Goal: Consume media (video, audio): Consume media (video, audio)

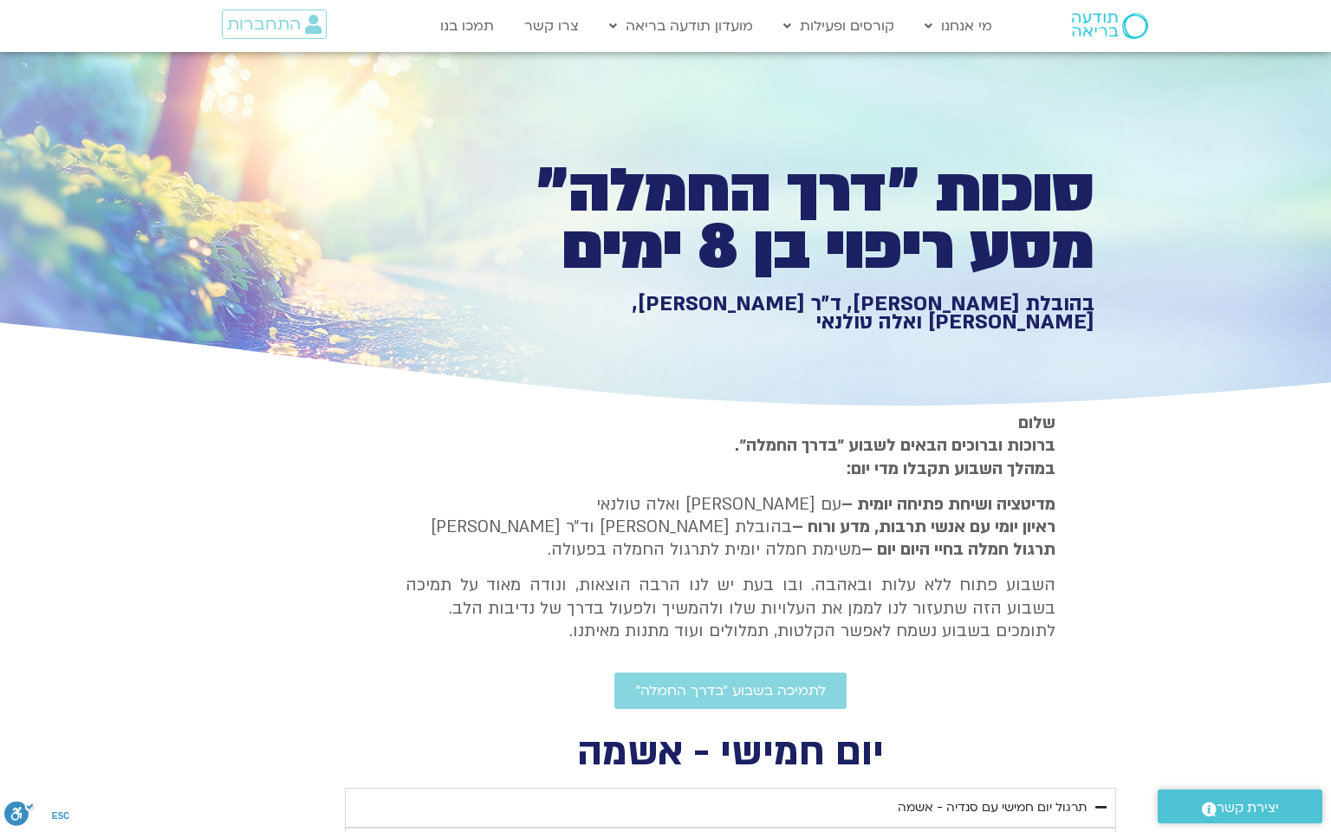
scroll to position [5028, 0]
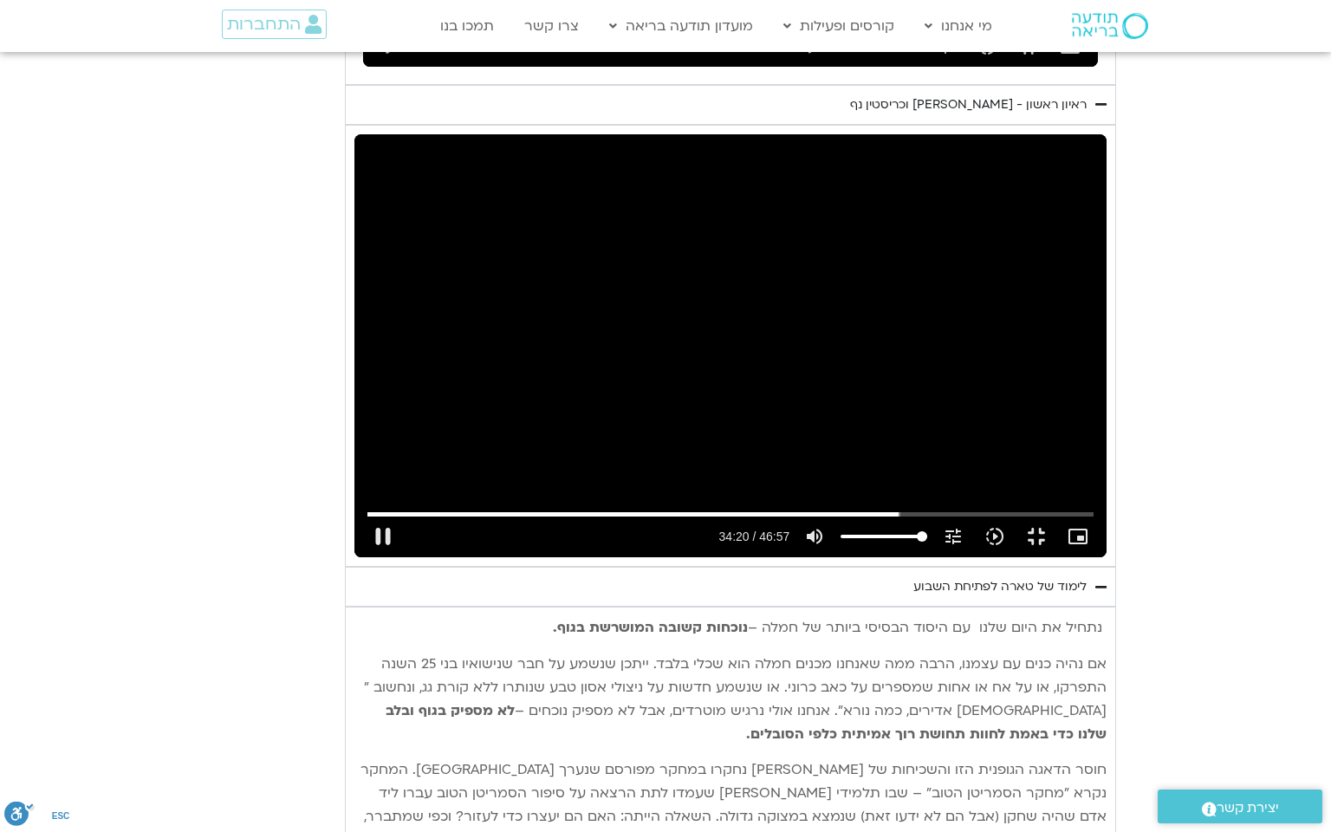
type input "1377.76"
type input "2060.811741"
type input "1377.76"
type input "2060.945464"
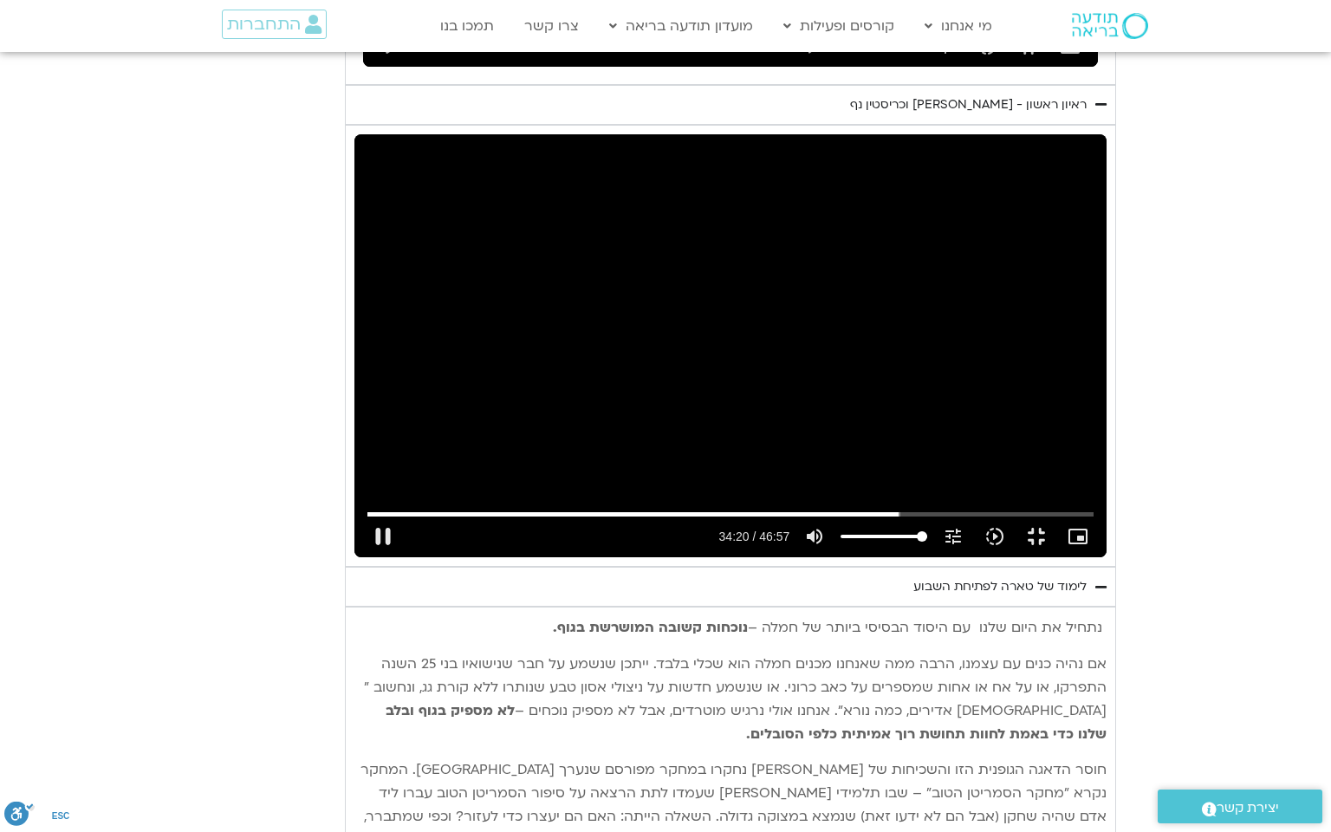
type input "1377.76"
type input "2061.080488"
type input "1377.76"
type input "2061.208476"
type input "1377.76"
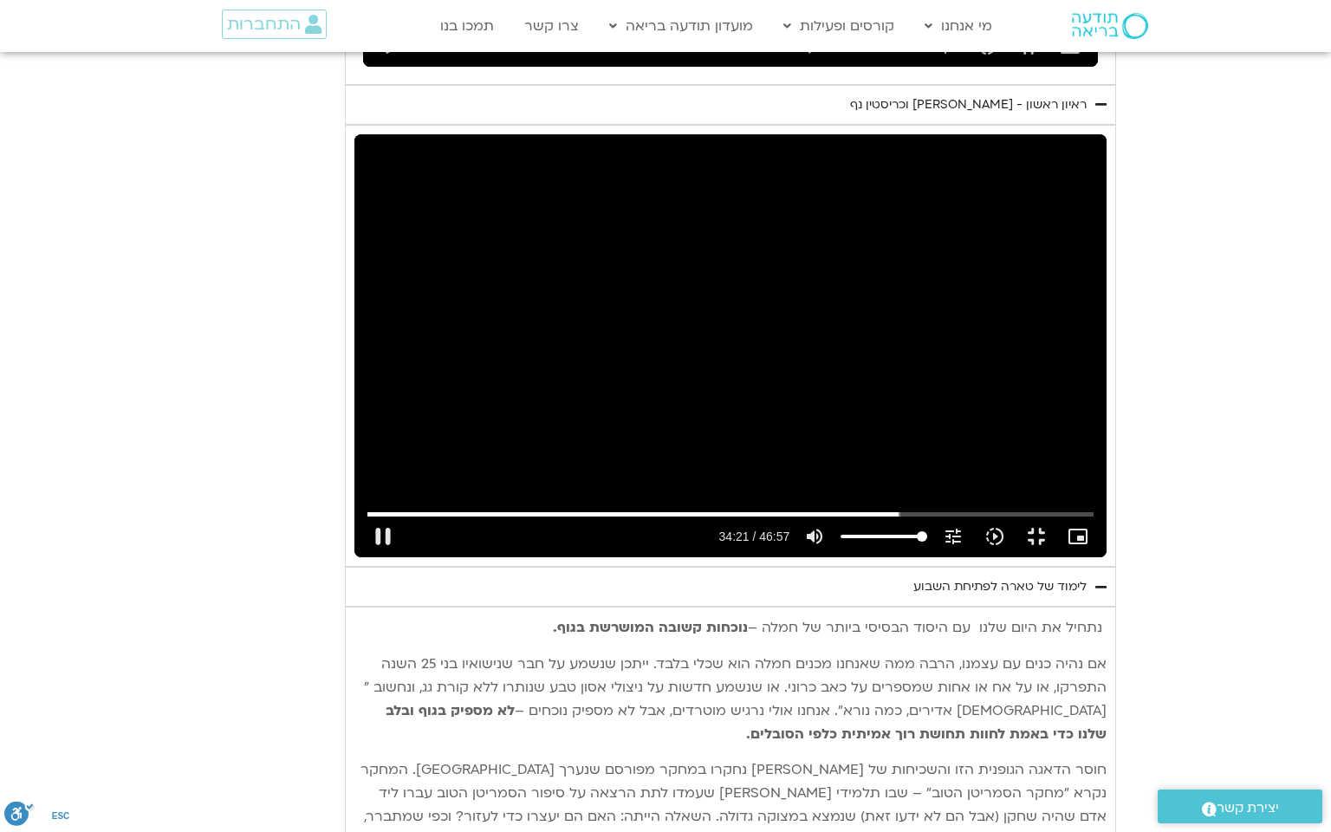
type input "2061.339866"
type input "1377.76"
type input "2061.469557"
type input "1377.76"
type input "2061.594976"
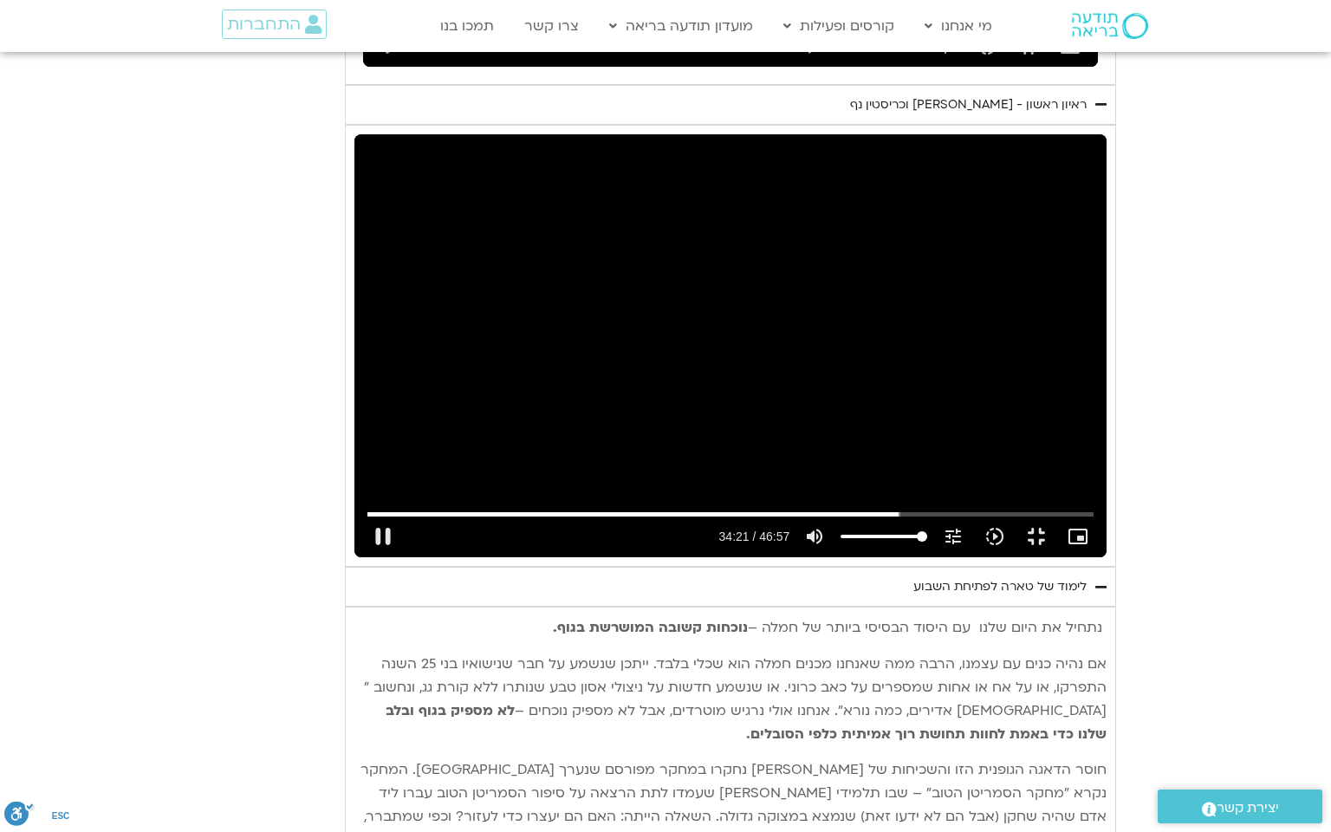
type input "1377.76"
type input "2061.724745"
type input "1377.76"
type input "2061.854649"
type input "1377.76"
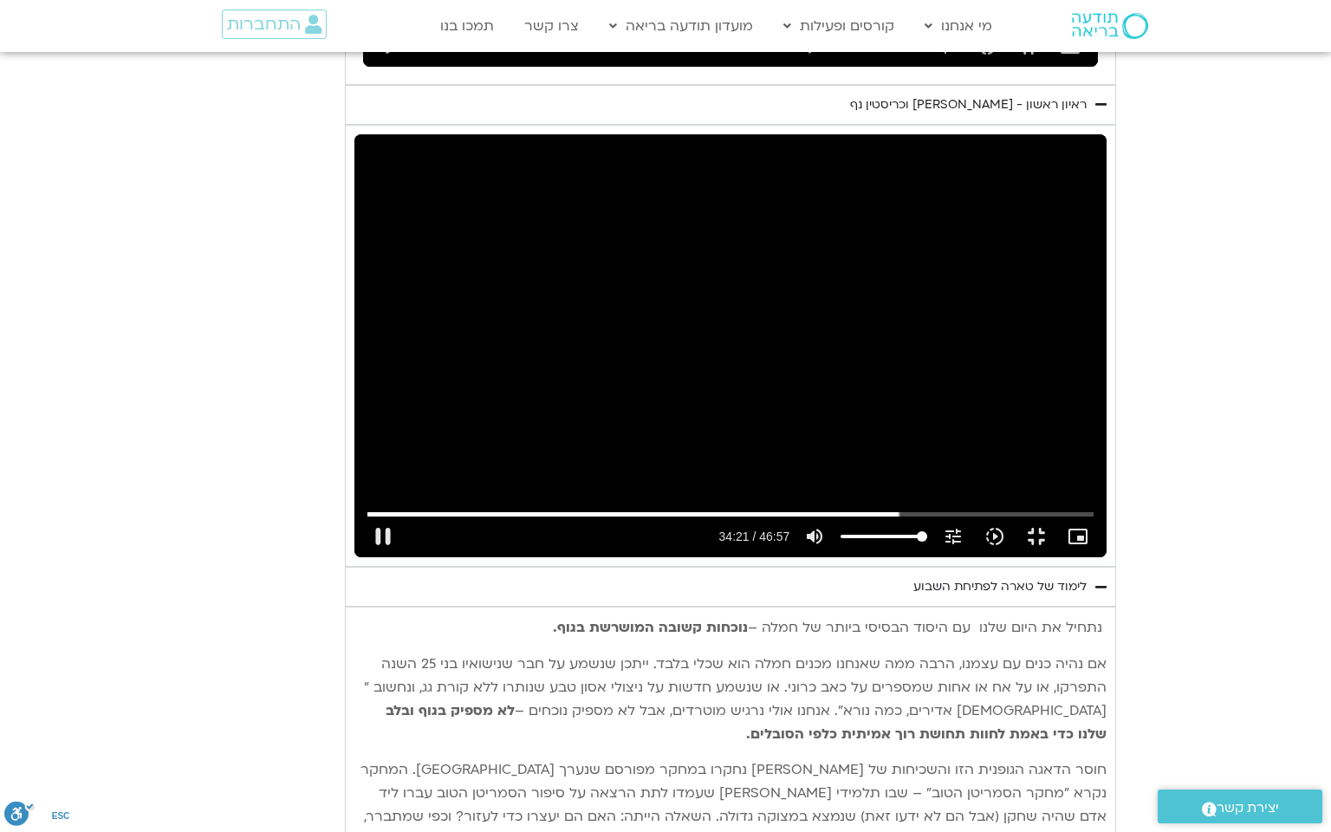
type input "2061.983385"
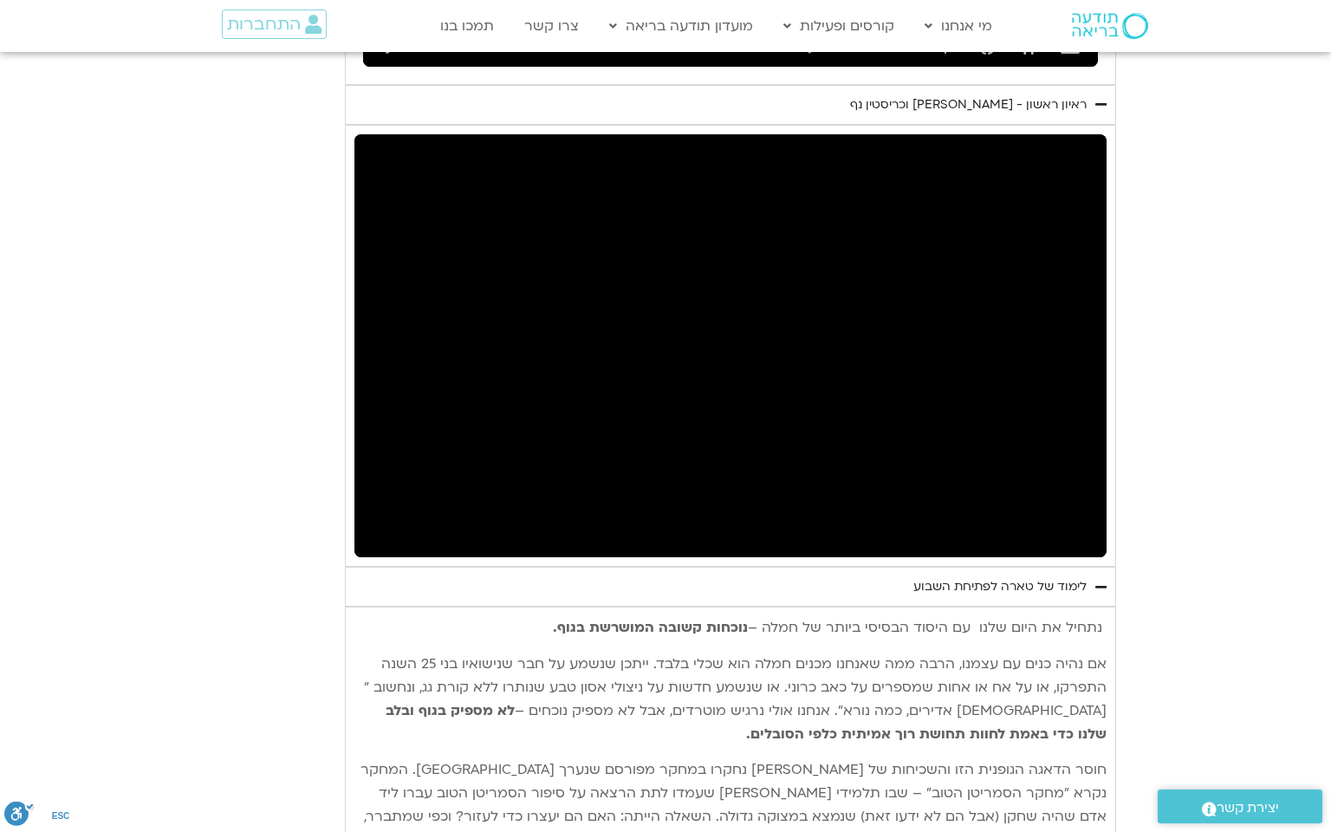
type input "1377.76"
type input "2084.343206"
type input "1377.76"
type input "2084.459015"
type input "1377.76"
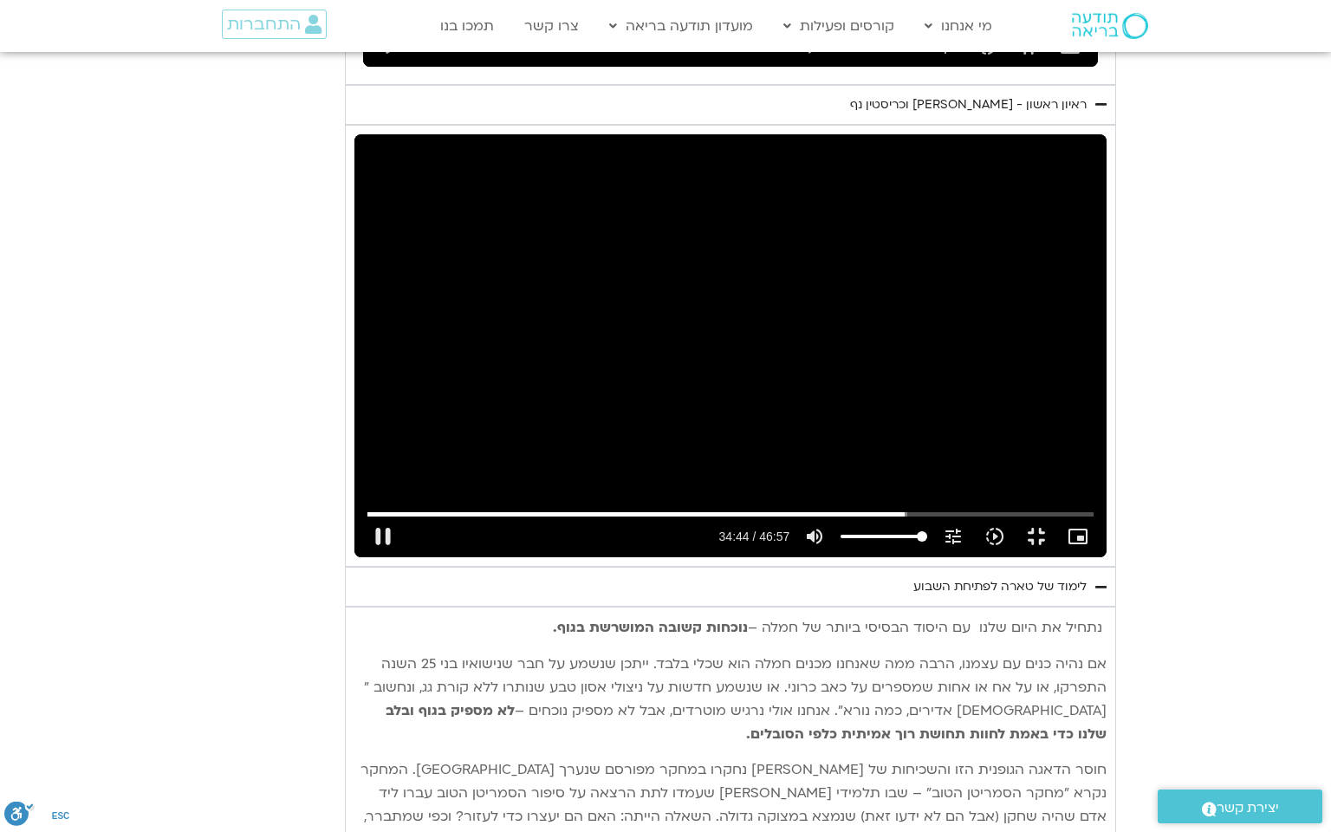
type input "2084.592112"
type input "1377.76"
type input "2084.659342"
type input "1377.76"
type input "2084.858942"
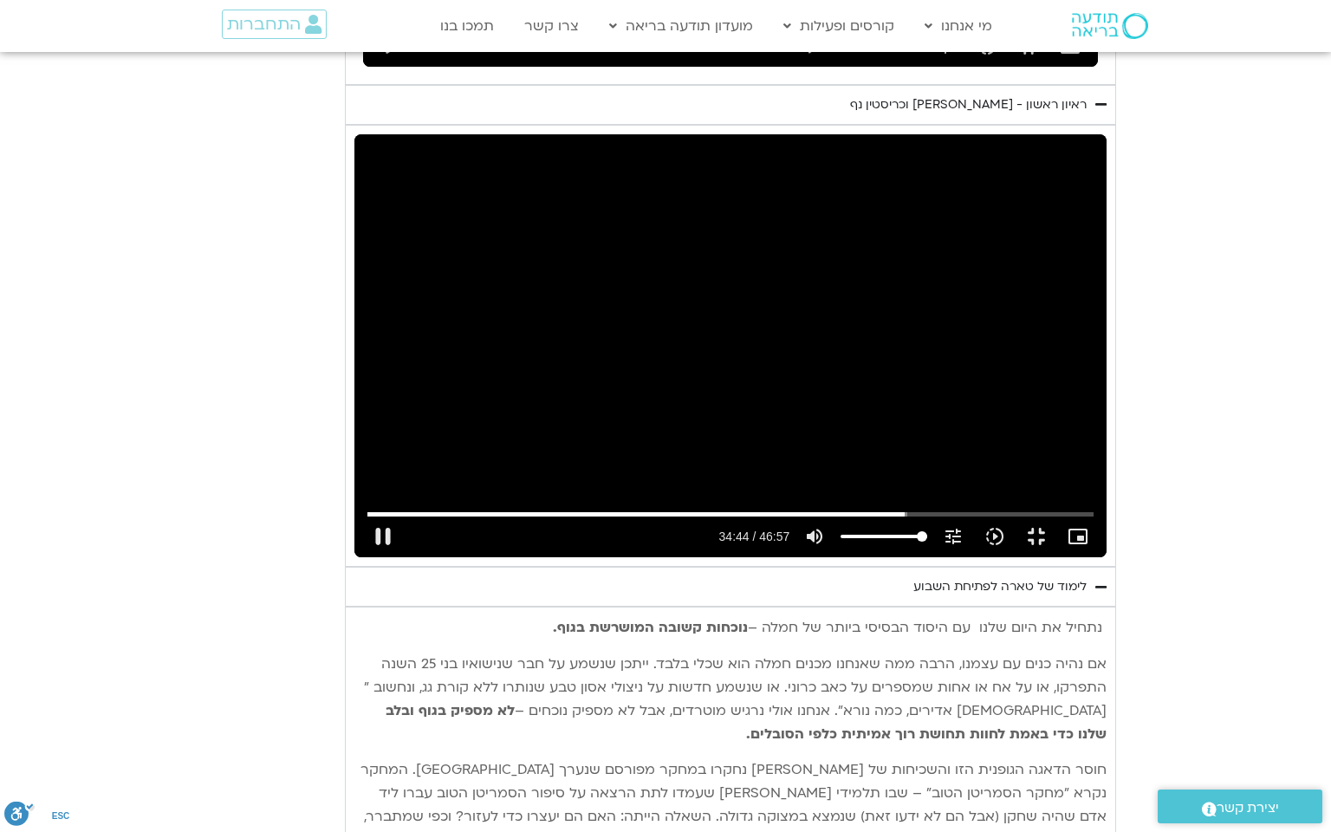
type input "1377.76"
type input "2084.975405"
type input "1377.76"
type input "2085.11184"
type input "1377.76"
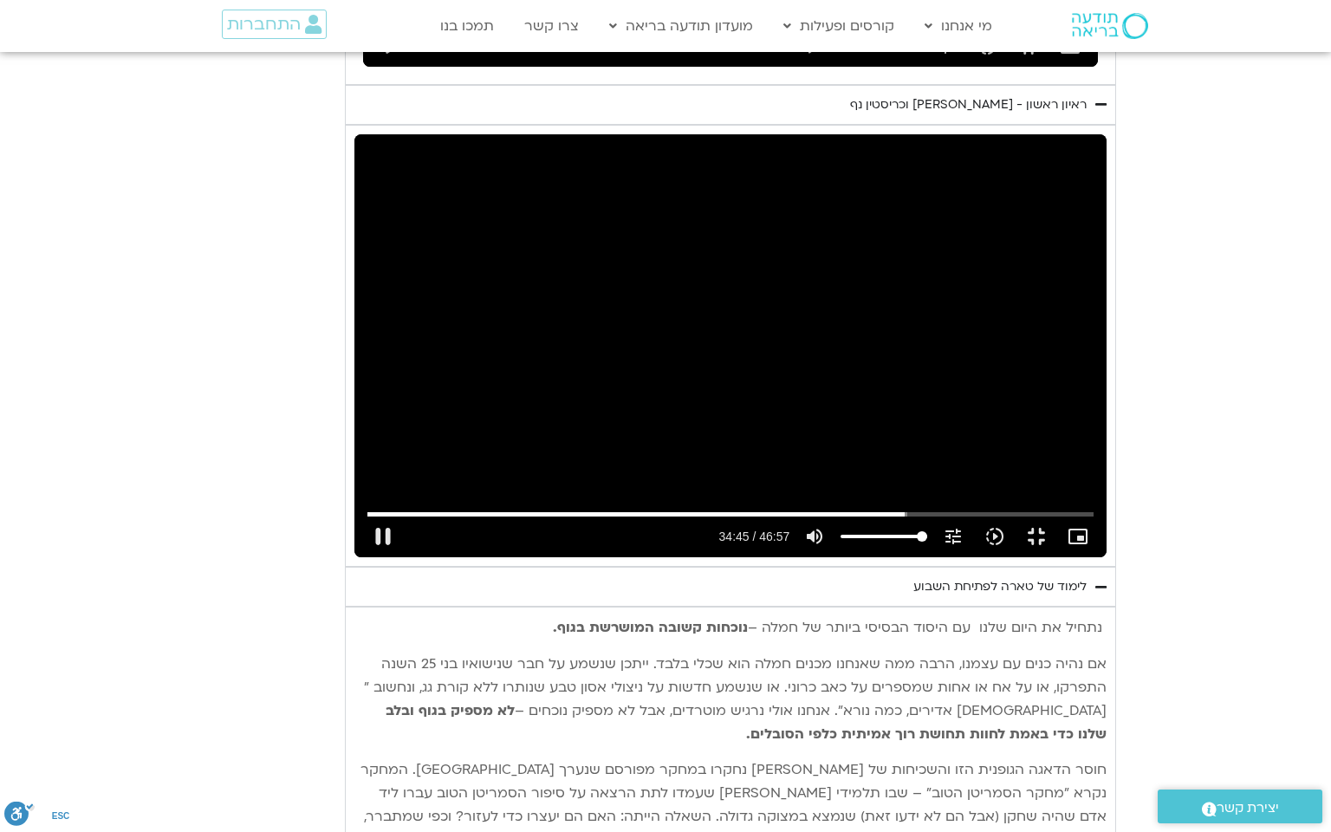
type input "2085.225546"
type input "1377.76"
type input "2085.3596"
type input "1377.76"
type input "2085.492423"
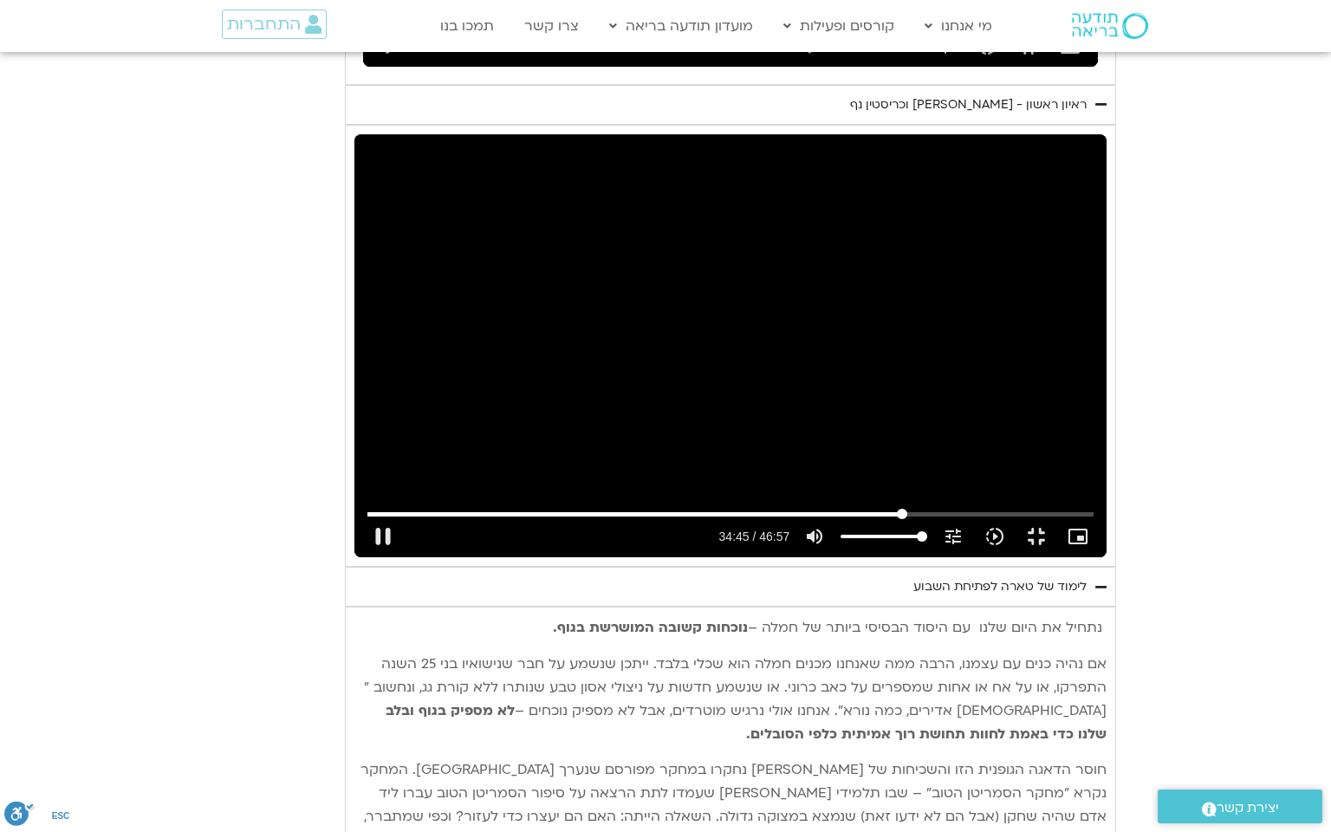
type input "1377.76"
type input "2085.625632"
type input "1377.76"
type input "2085.758799"
type input "1377.76"
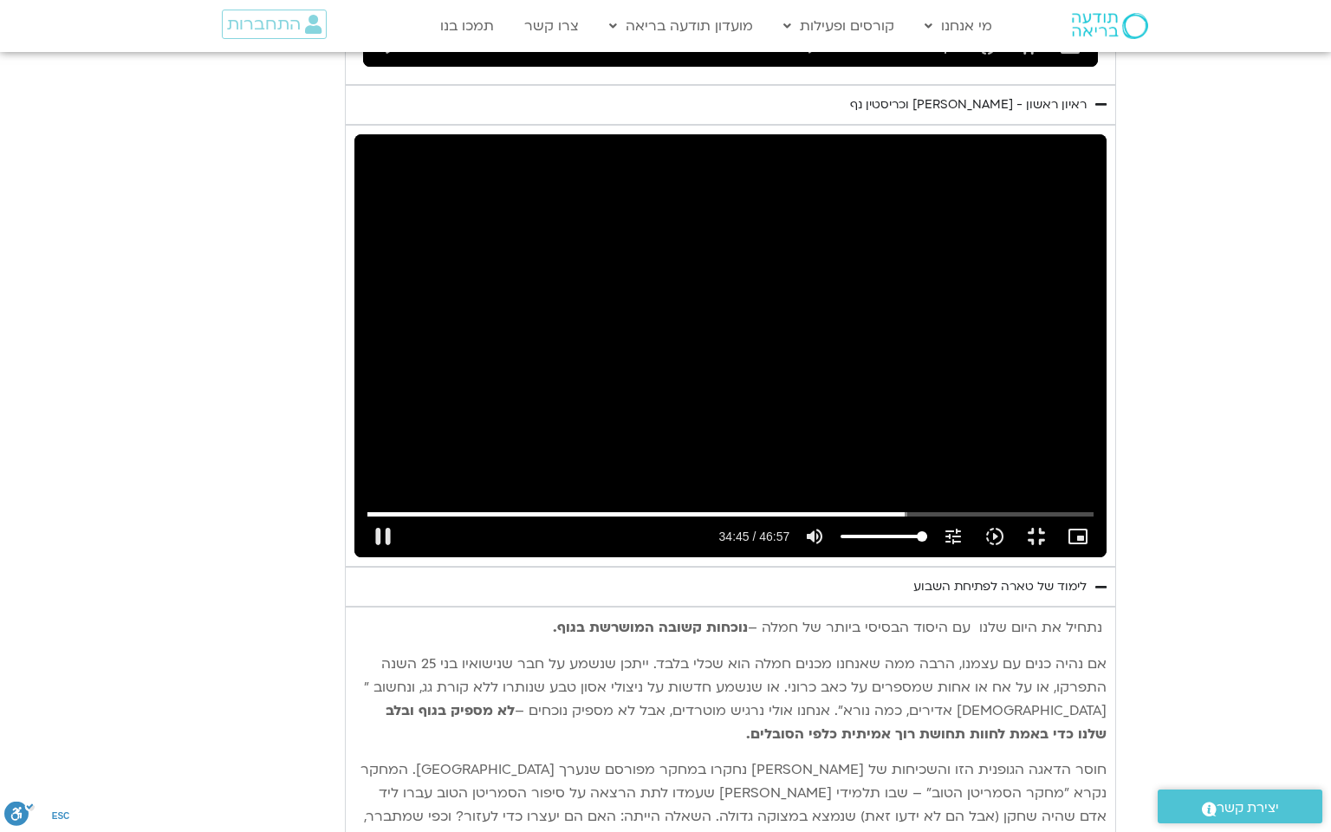
type input "2085.892437"
type input "1377.76"
type input "2085.934488"
type input "1377.76"
type input "2086.061441"
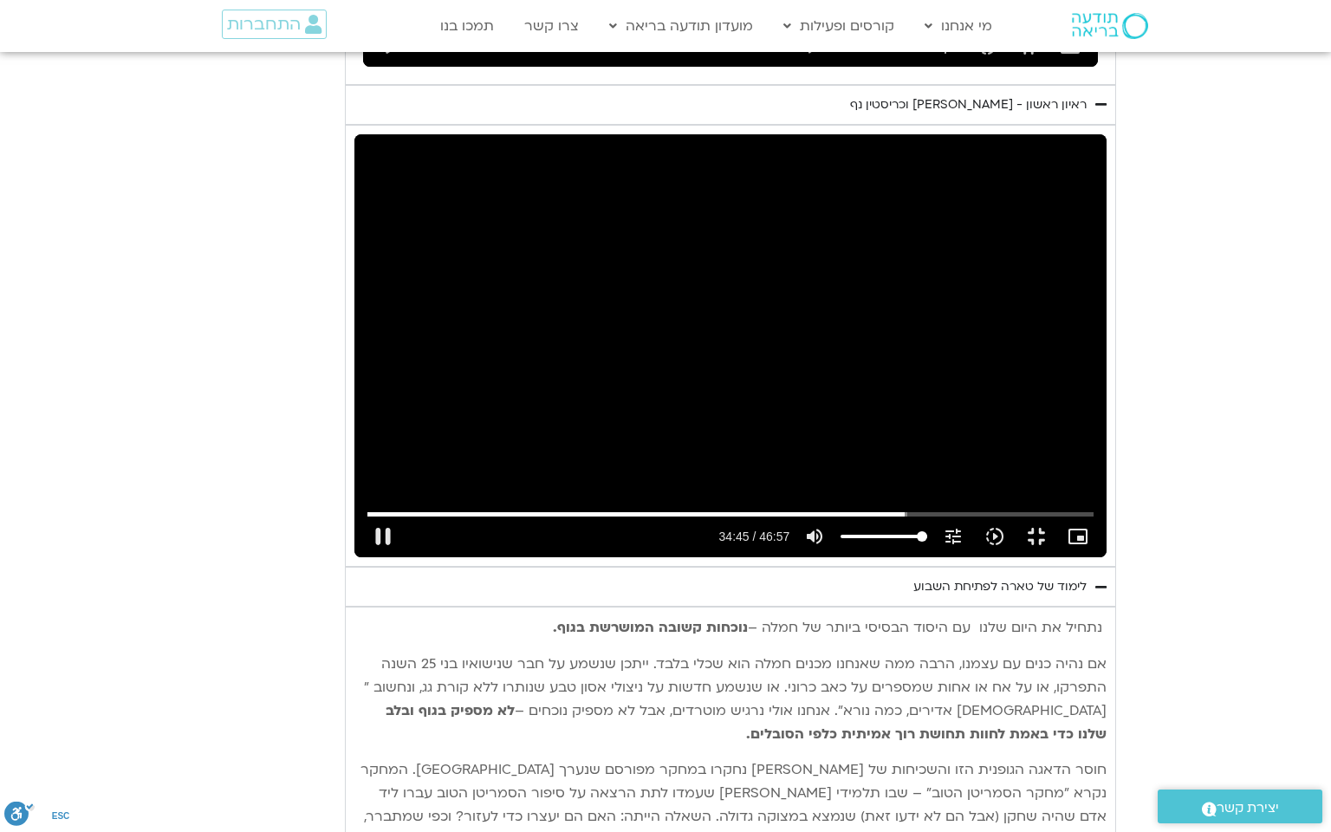
type input "1377.76"
type input "2086.188572"
type input "1377.76"
type input "2086.321718"
type input "1377.76"
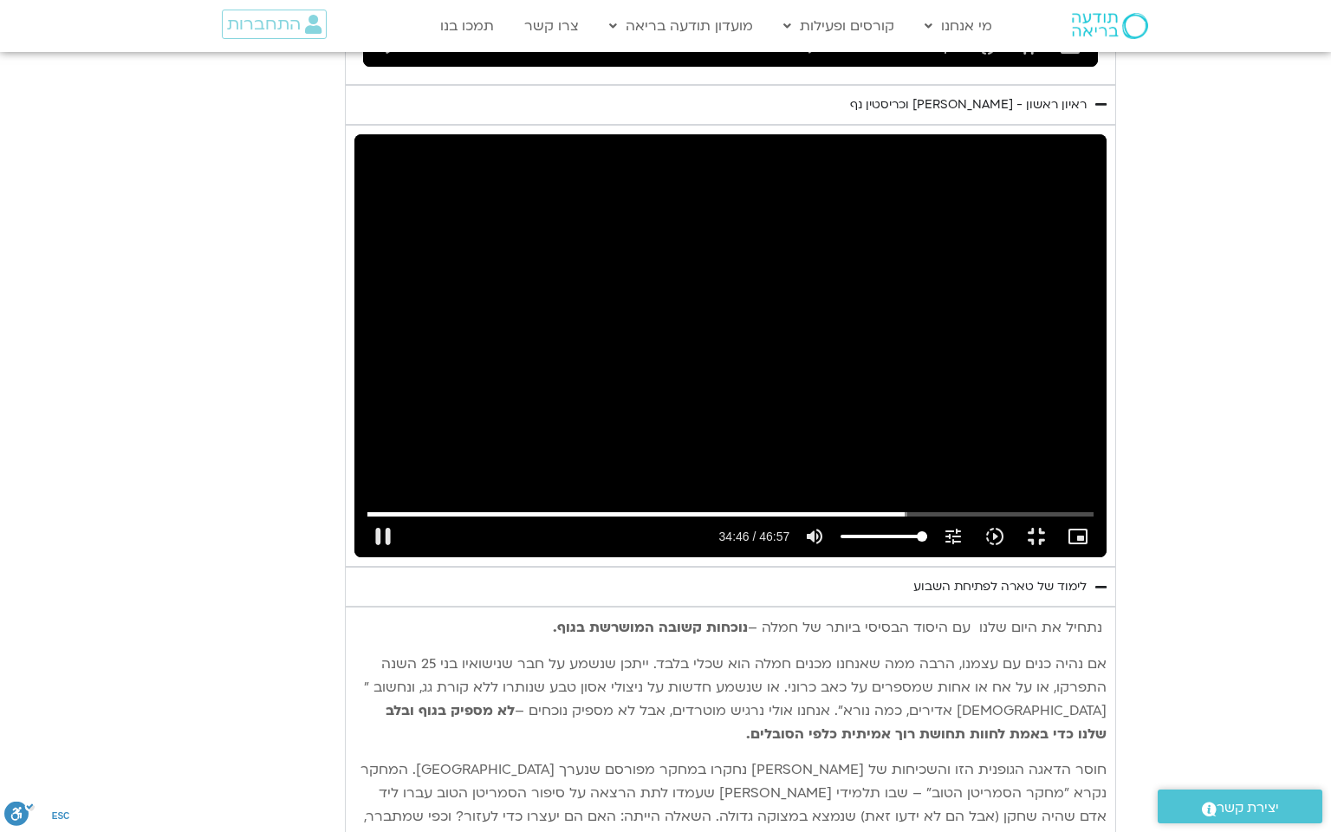
type input "2086.450408"
type input "1377.76"
type input "2086.577963"
type input "1377.76"
type input "2086.704961"
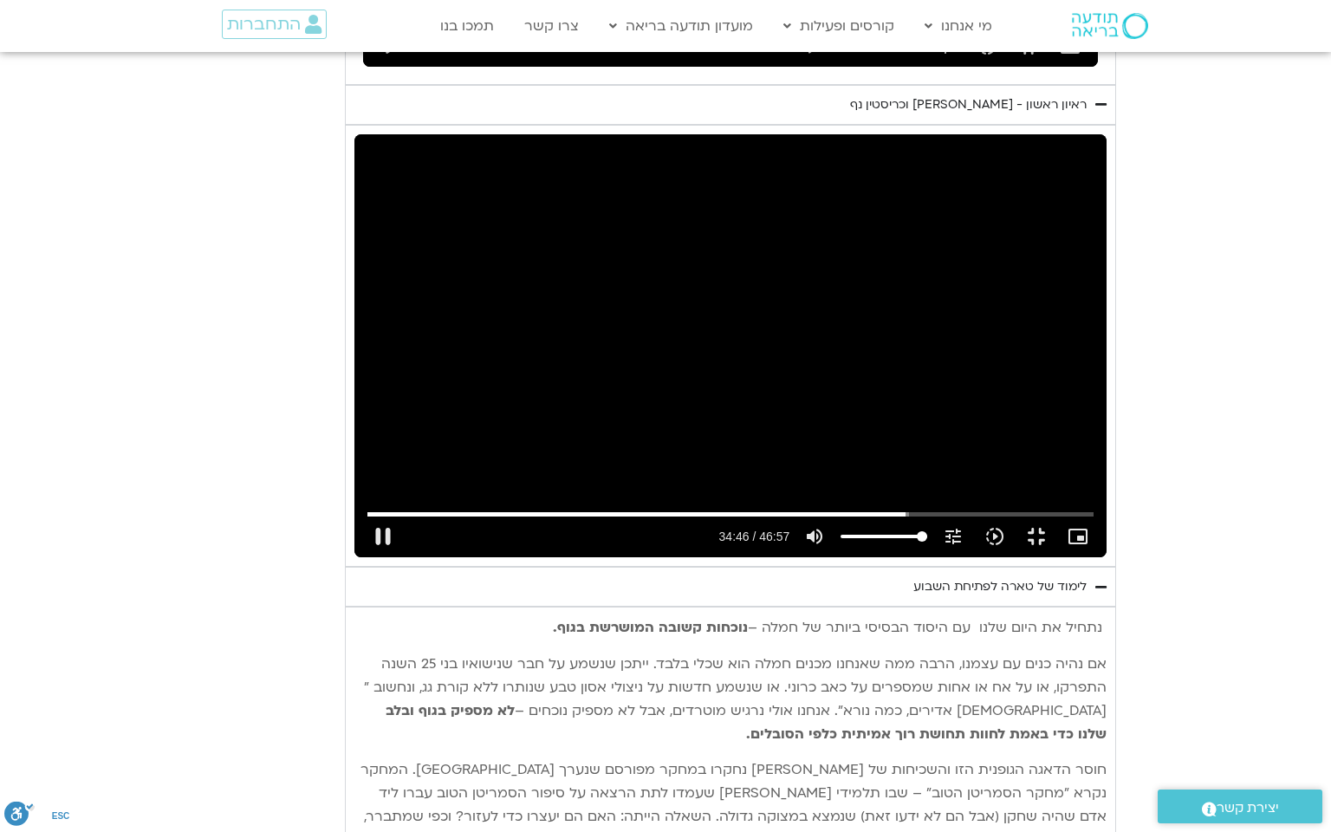
type input "1377.76"
type input "2086.835815"
type input "1377.76"
type input "2086.963973"
type input "1377.76"
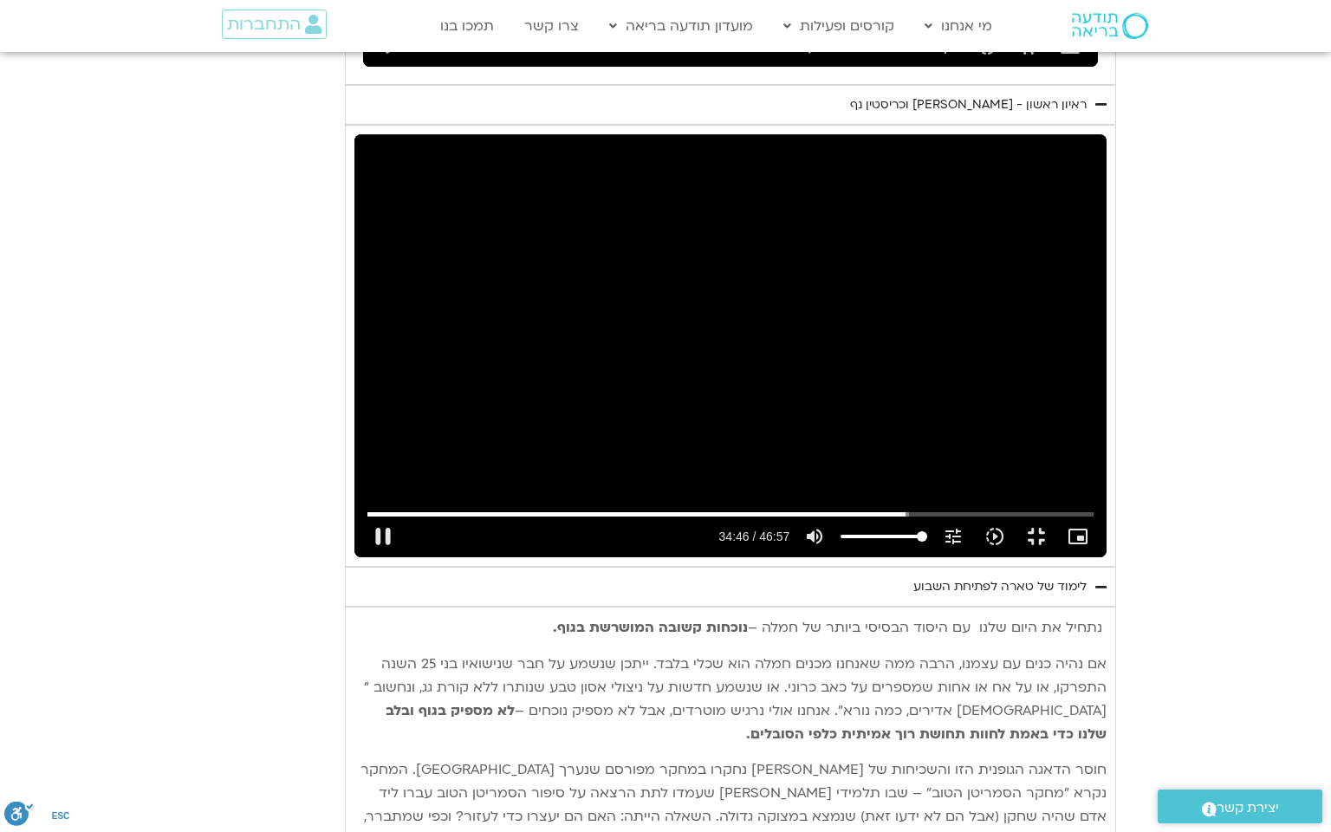
type input "2087.09659"
type input "1377.76"
type input "2087.233683"
type input "1377.76"
type input "2087.362723"
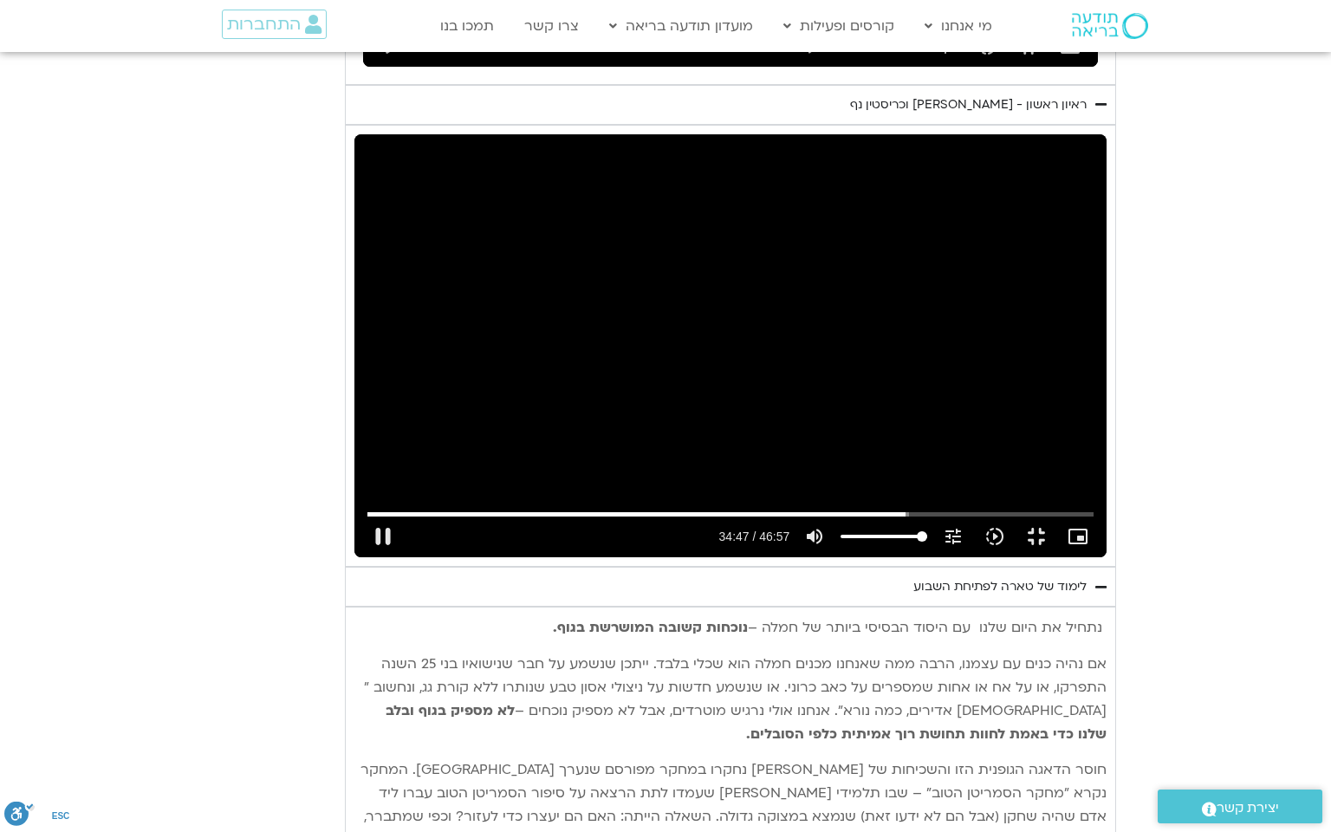
type input "1377.76"
type input "2087.495148"
type input "1377.76"
type input "2087.627857"
type input "1377.76"
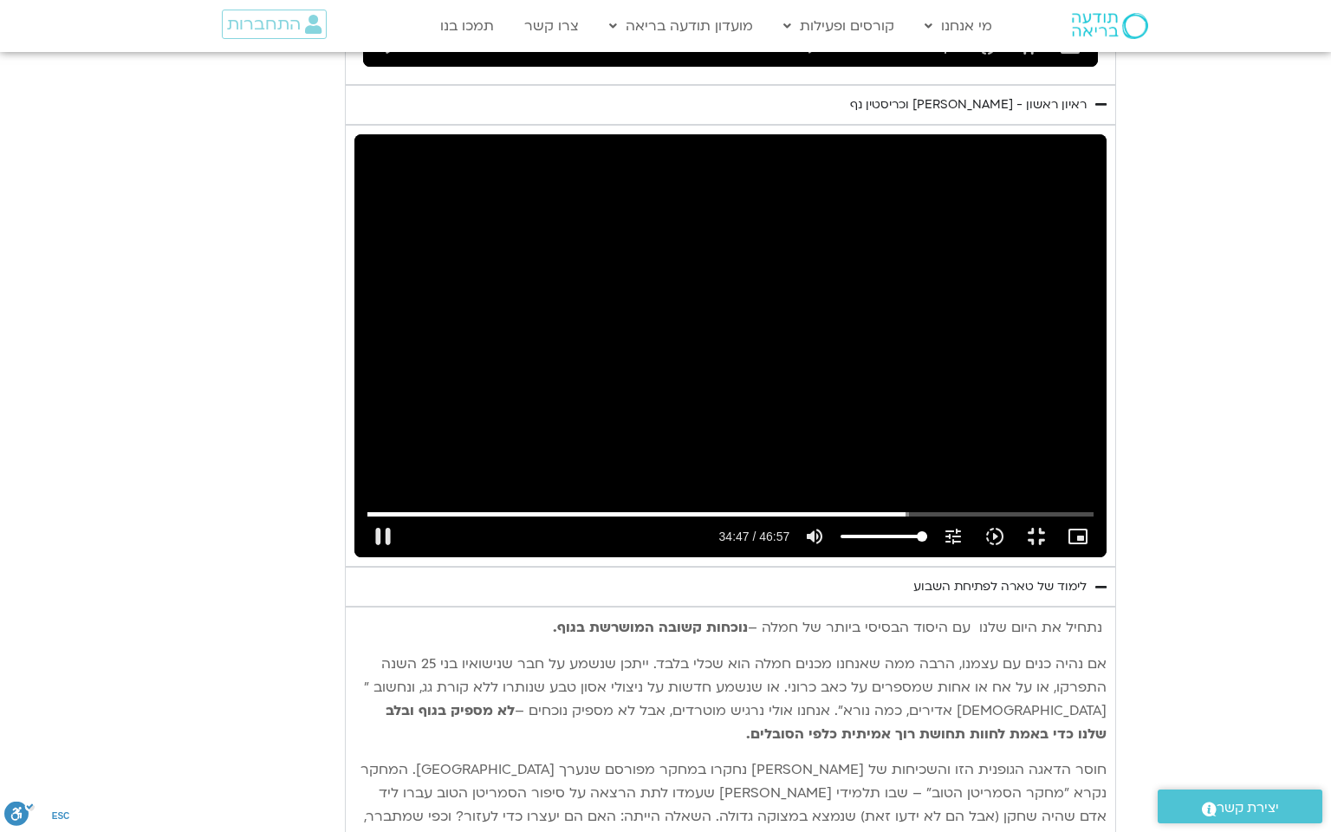
type input "2087.761538"
type input "1377.76"
type input "2087.895676"
type input "1377.76"
type input "2088.028555"
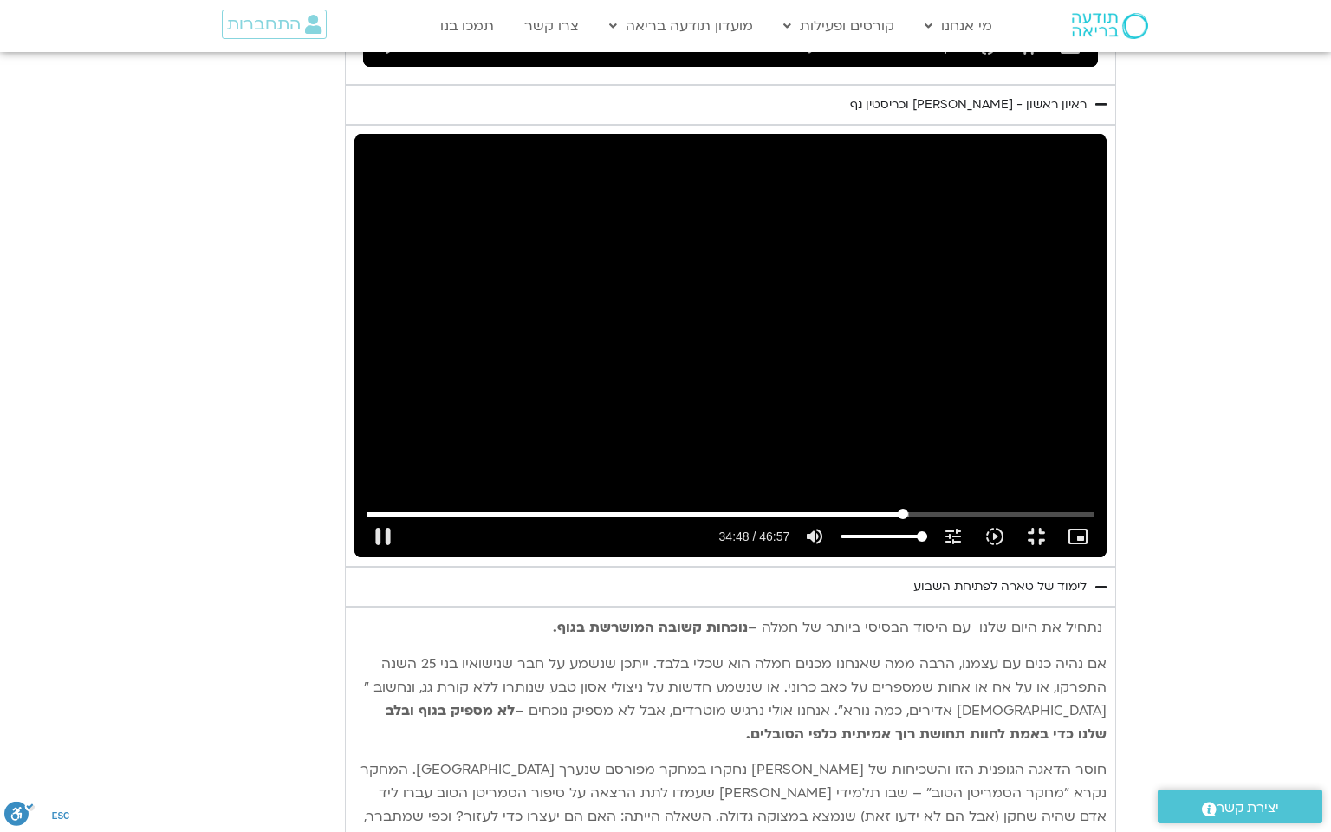
type input "1377.76"
type input "2088.258642"
type input "1377.76"
type input "2088.375708"
type input "1377.76"
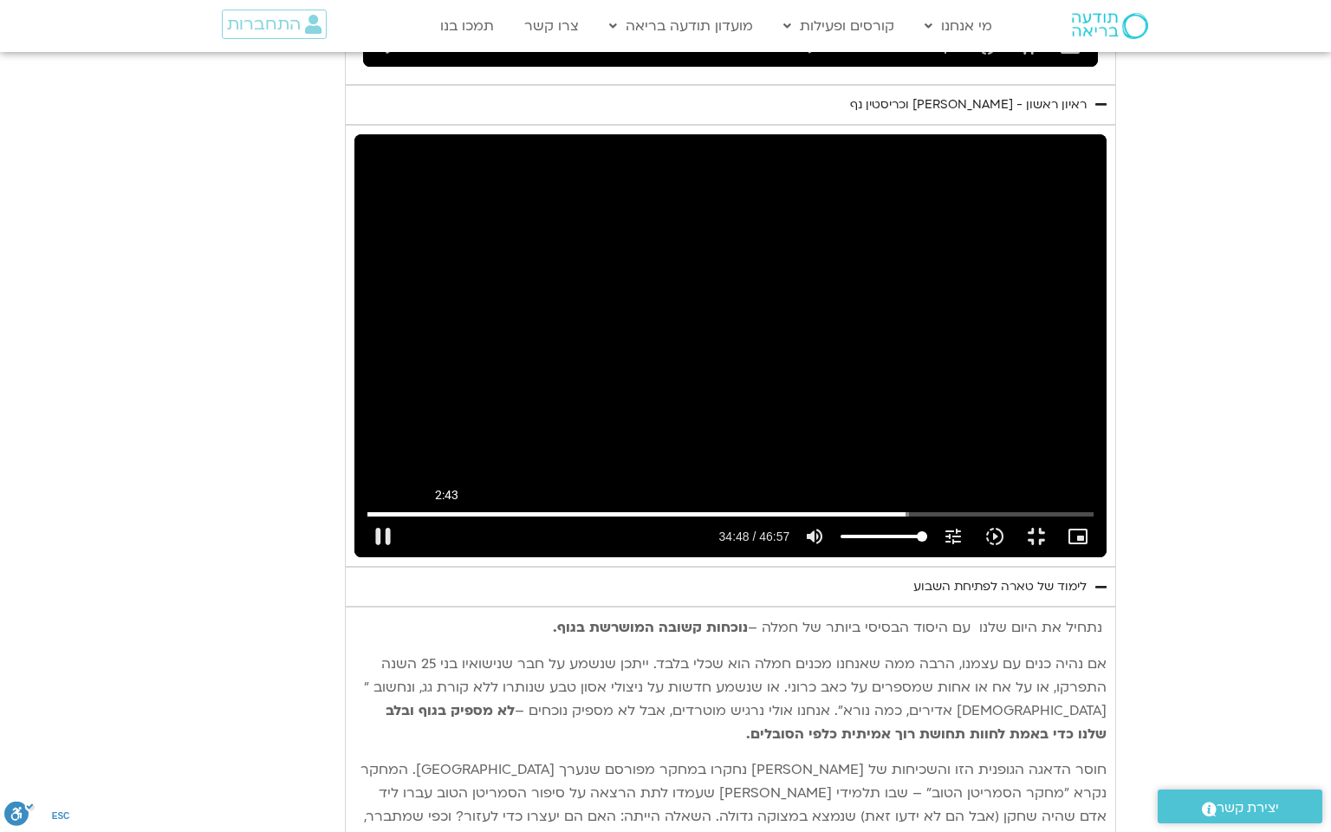
type input "2088.526025"
type input "1377.76"
type input "2088.561282"
type input "1377.76"
type input "2088.759704"
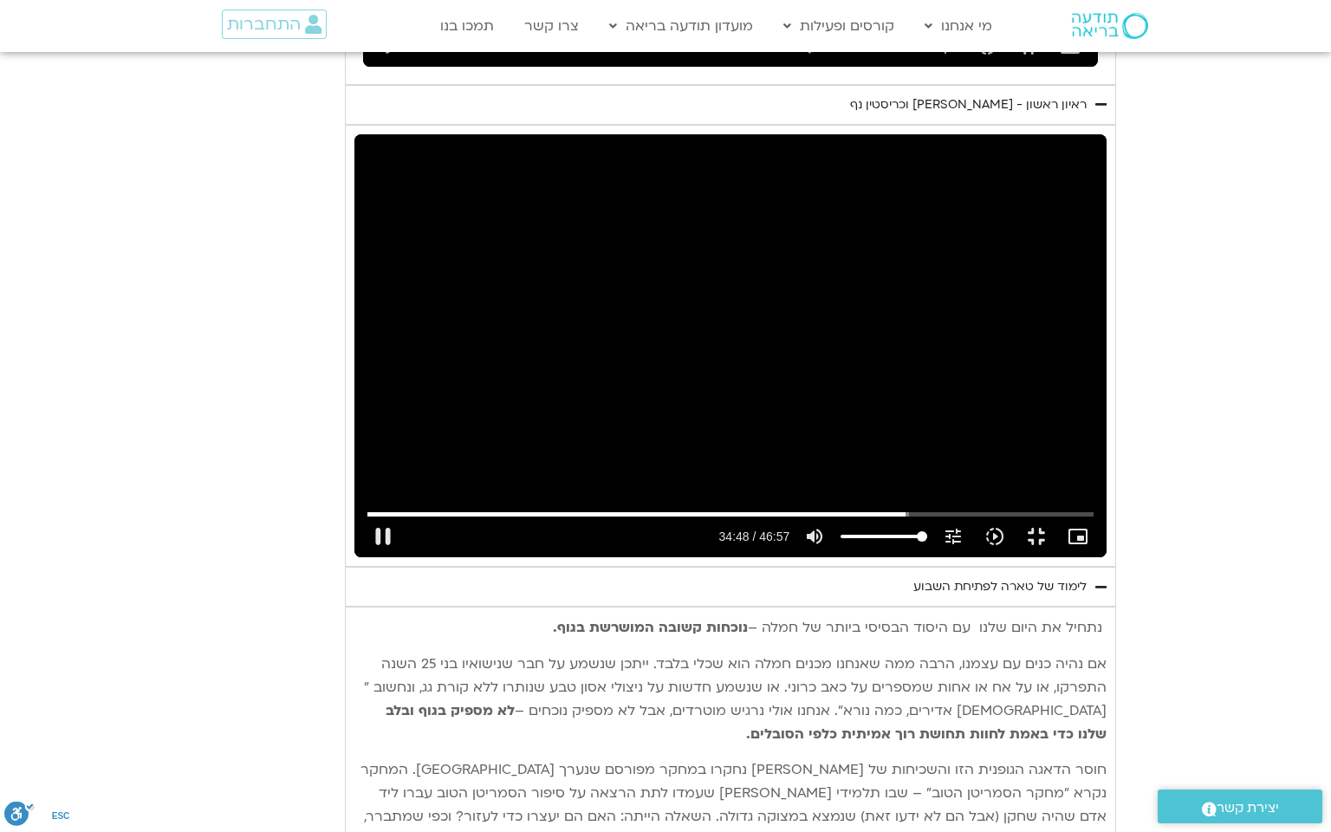
type input "1377.76"
type input "2088.908911"
type input "1377.76"
type input "2088.975515"
type input "1377.76"
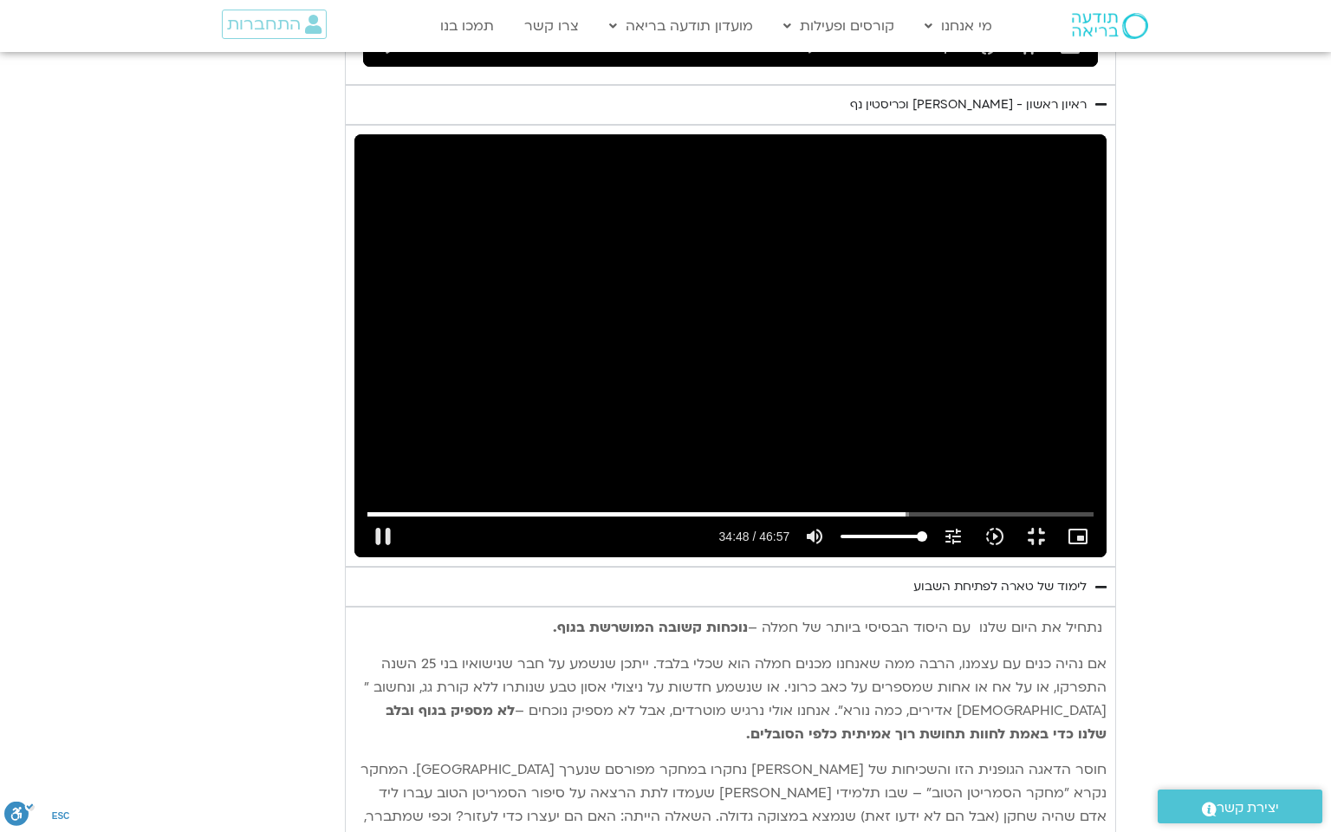
type input "2089.076936"
type input "1377.76"
type input "2089.20778"
type input "1377.76"
type input "2089.336262"
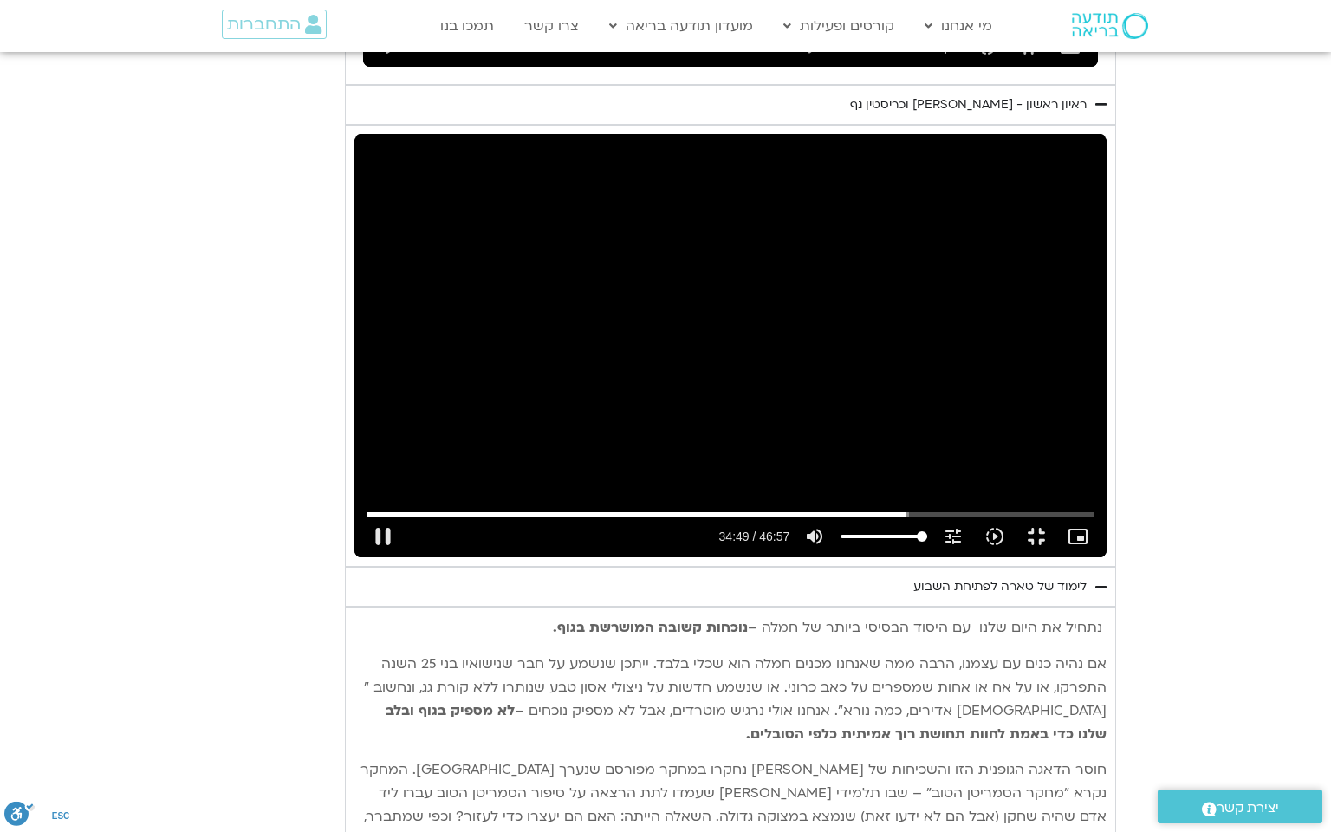
type input "1377.76"
type input "2089.465053"
type input "1377.76"
type input "2089.597976"
type input "1377.76"
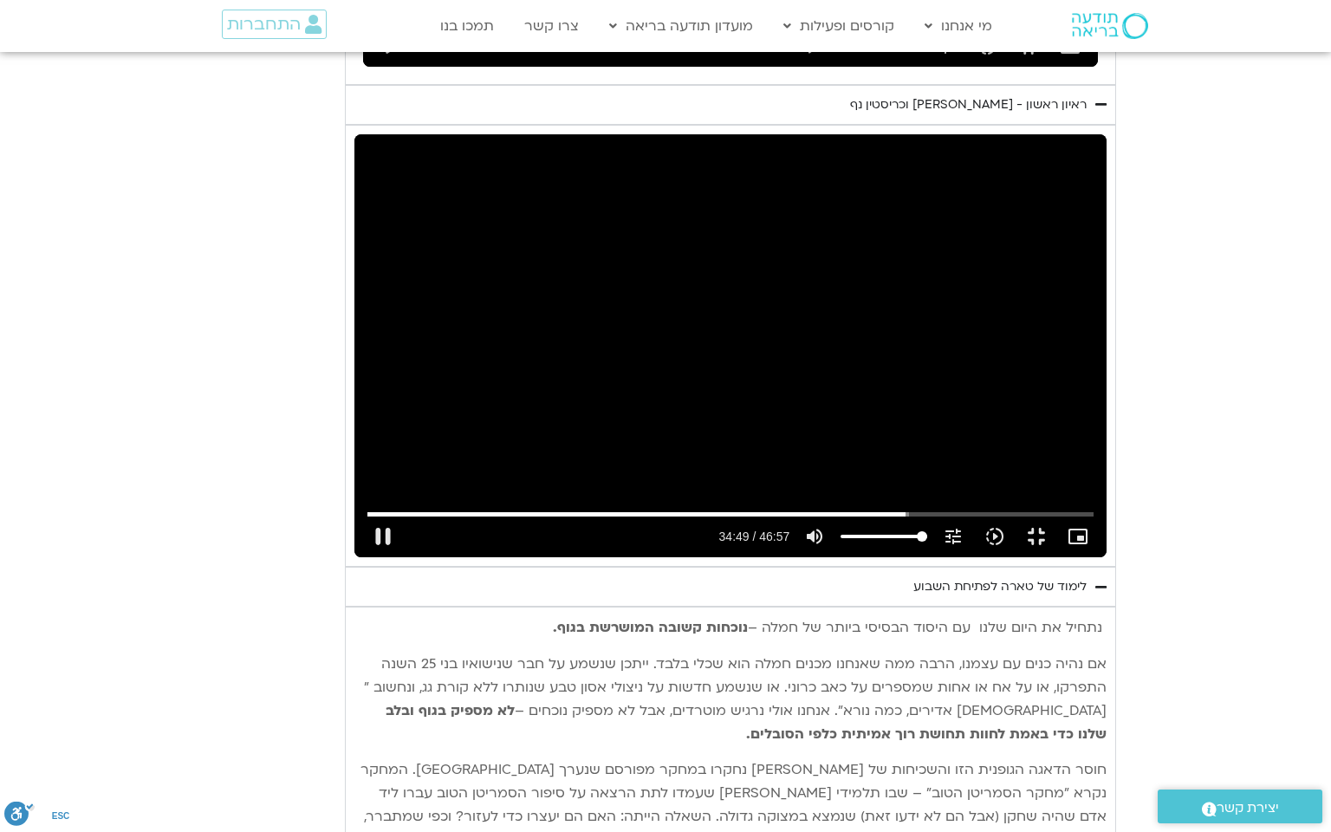
type input "2089.728256"
type input "1377.76"
type input "2089.858267"
type input "1377.76"
type input "2089.996645"
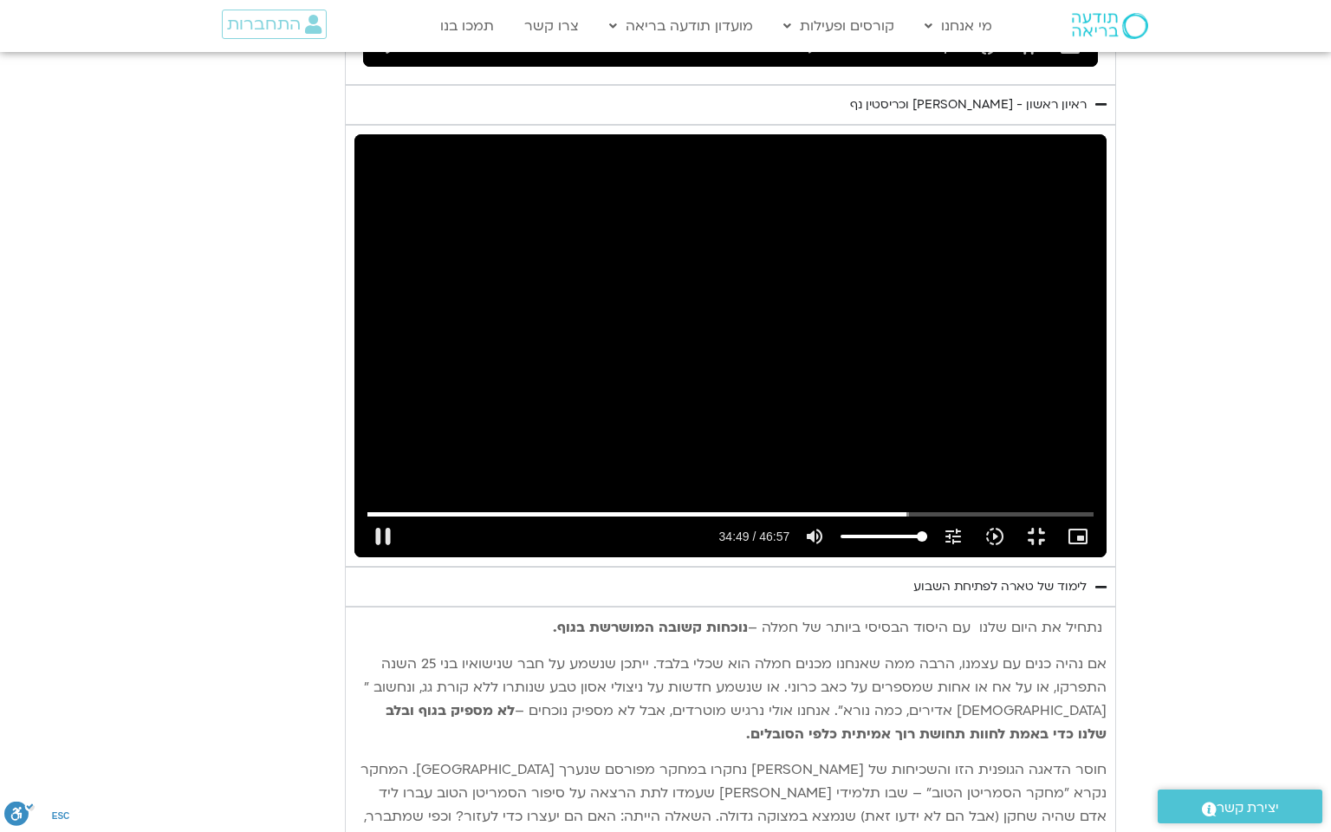
type input "1377.76"
type input "2090.126868"
type input "1377.76"
type input "2090.26333"
type input "1377.76"
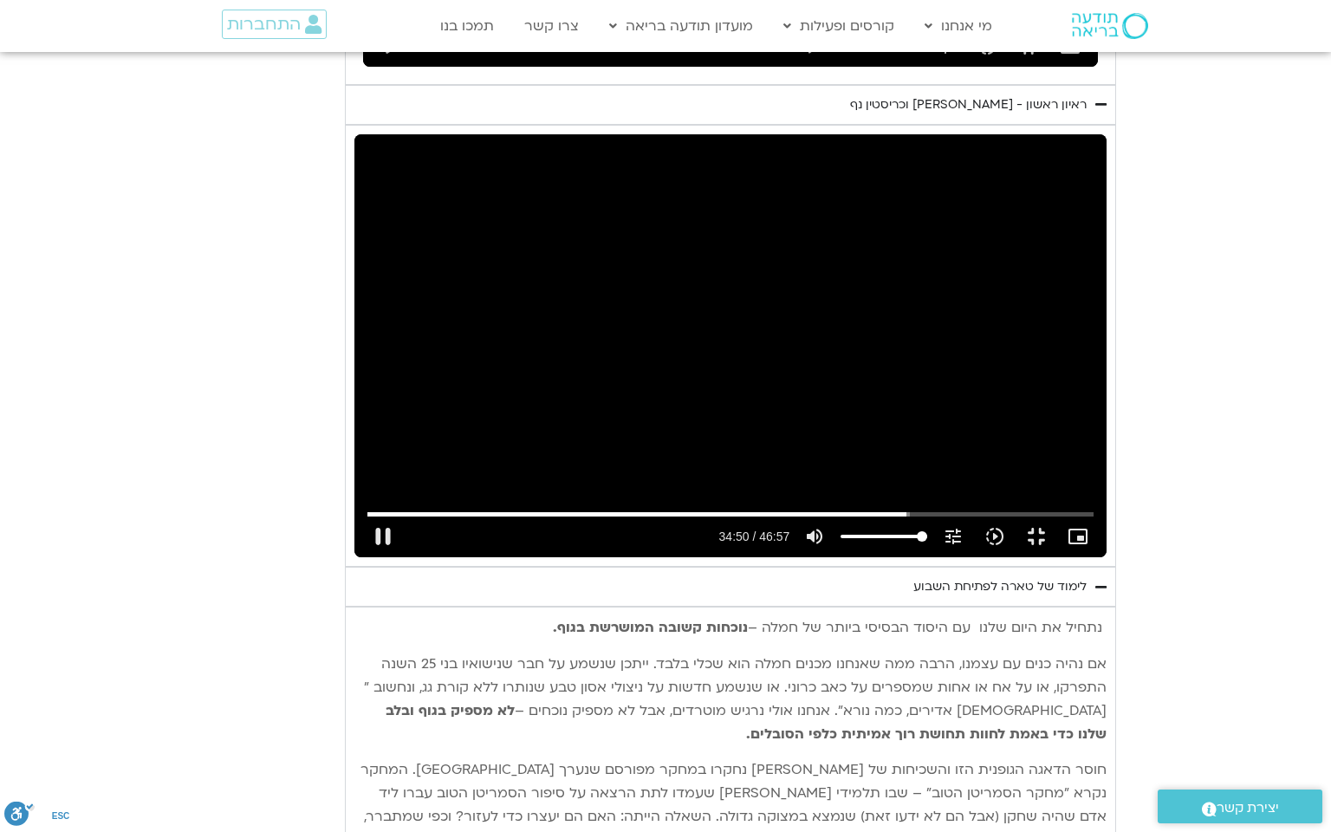
type input "2090.396588"
type input "1377.76"
type input "2090.530315"
type input "1377.76"
type input "2090.662418"
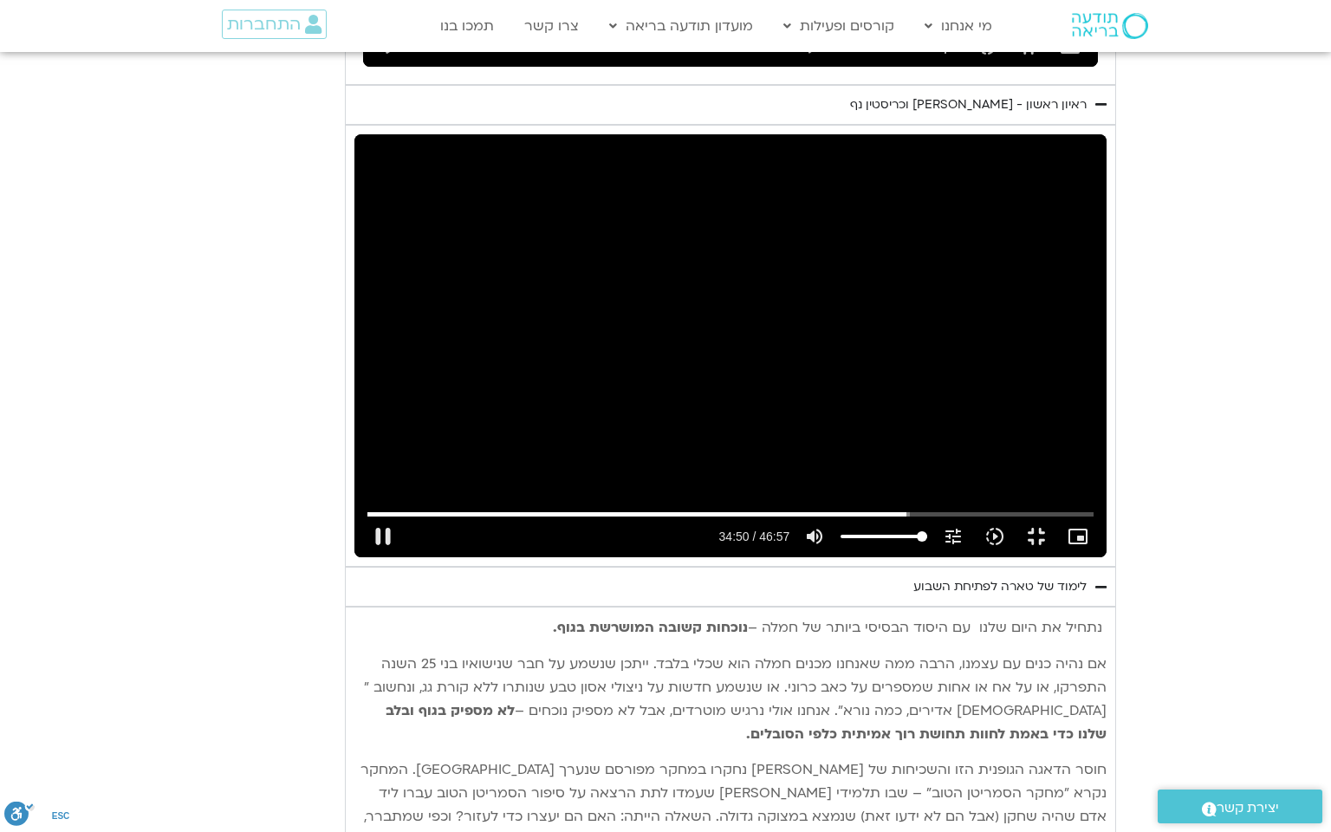
type input "1377.76"
type input "2090.799943"
type input "1377.76"
type input "2090.92781"
type input "1377.76"
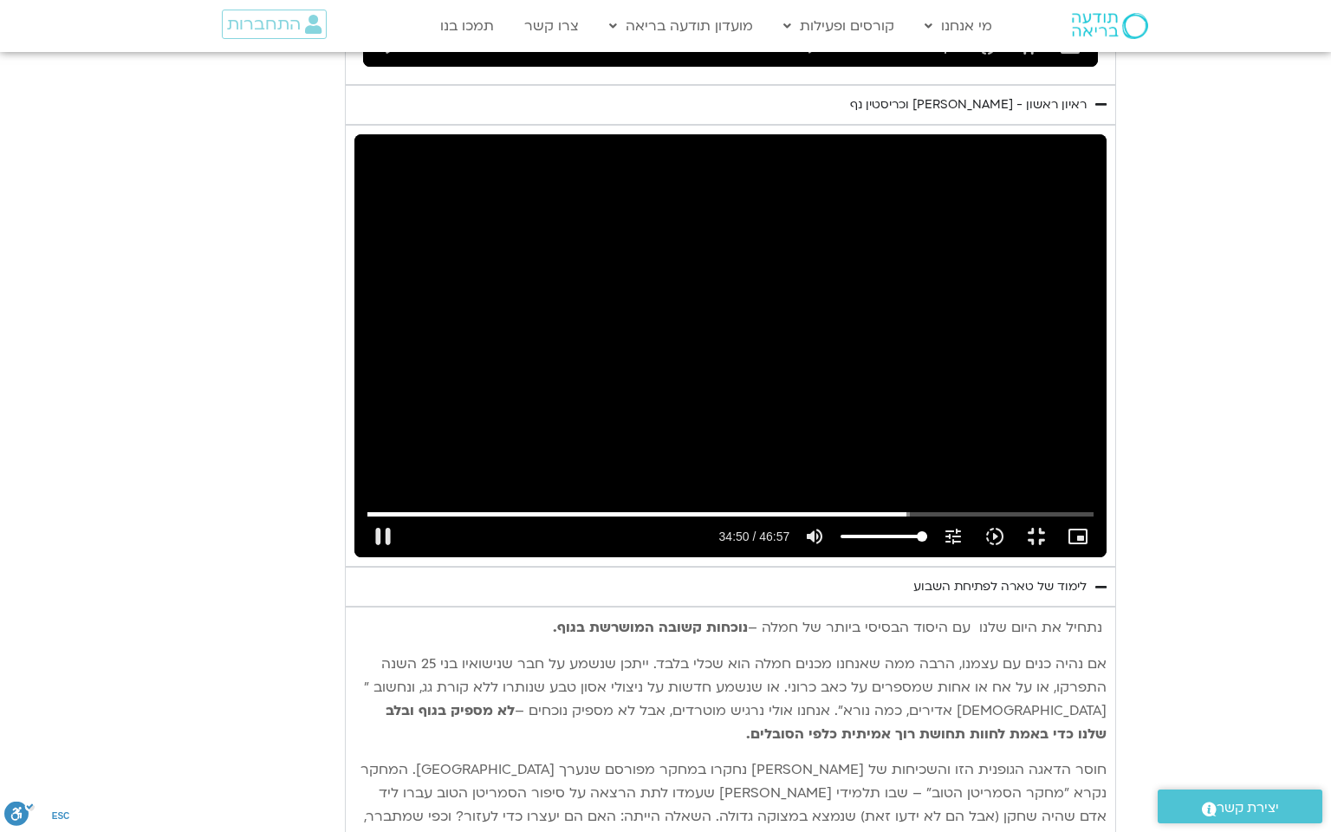
type input "2091.057"
type input "1377.76"
type input "2091.187728"
type input "1377.76"
type input "2091.322267"
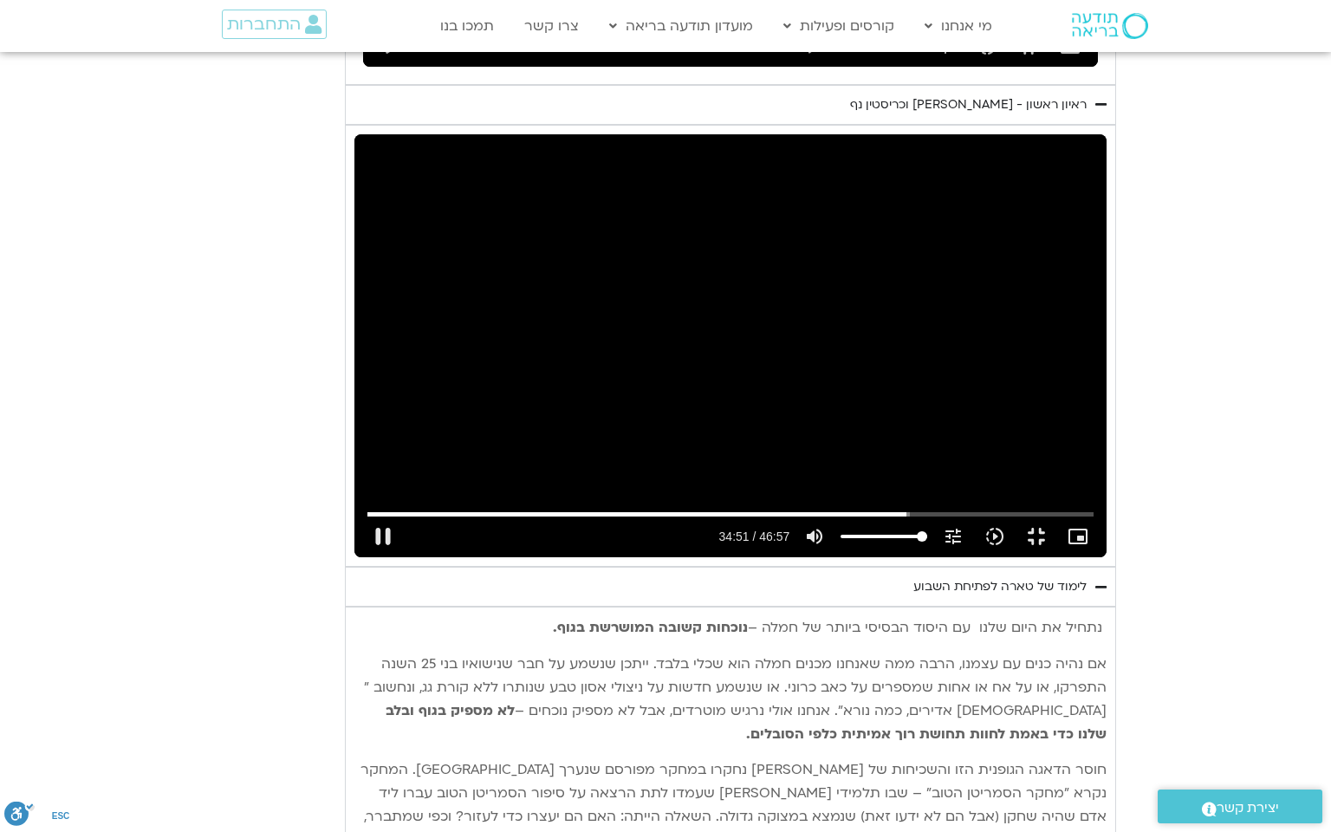
type input "1377.76"
type input "2091.451527"
type input "1377.76"
type input "2091.581474"
type input "1377.76"
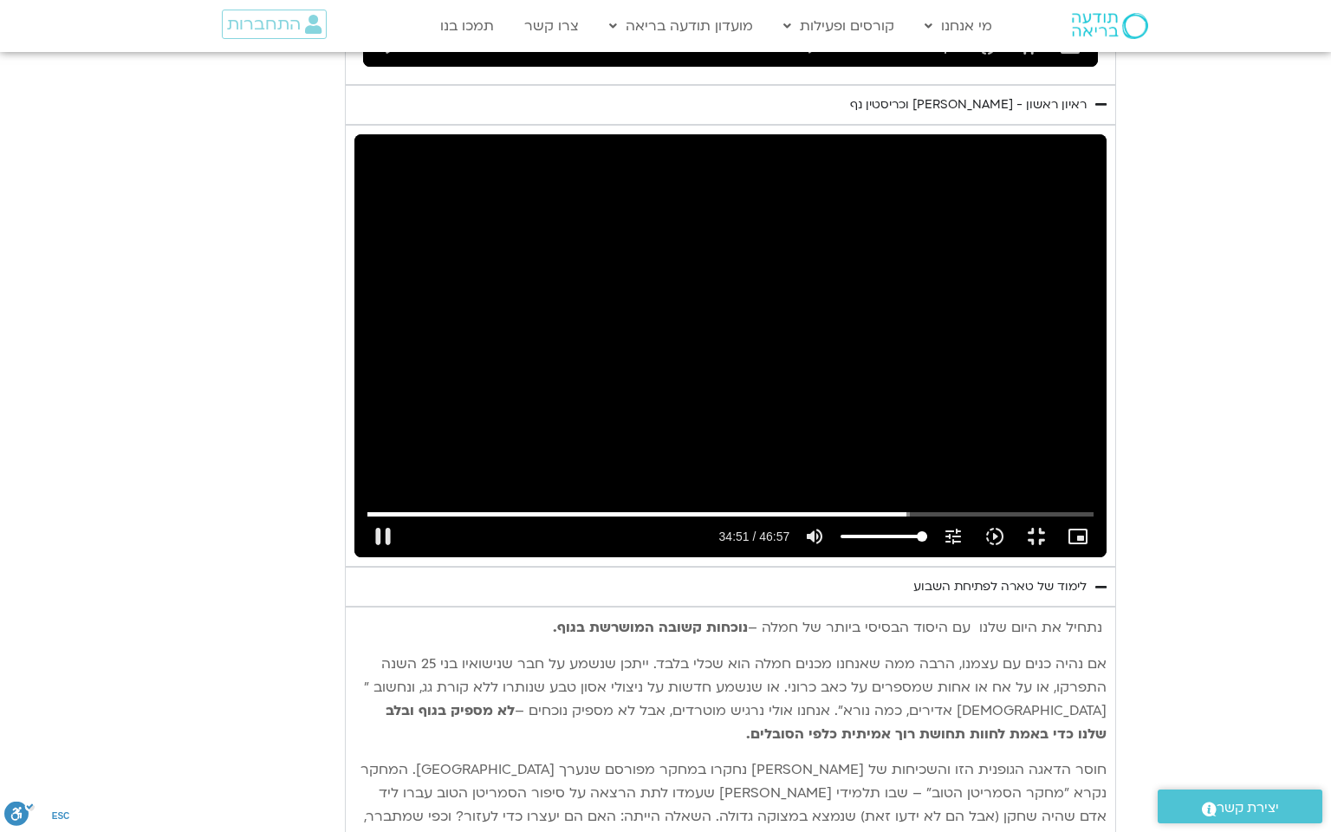
type input "2091.712267"
type input "1377.76"
type input "2091.841383"
type input "1377.76"
type input "2091.970574"
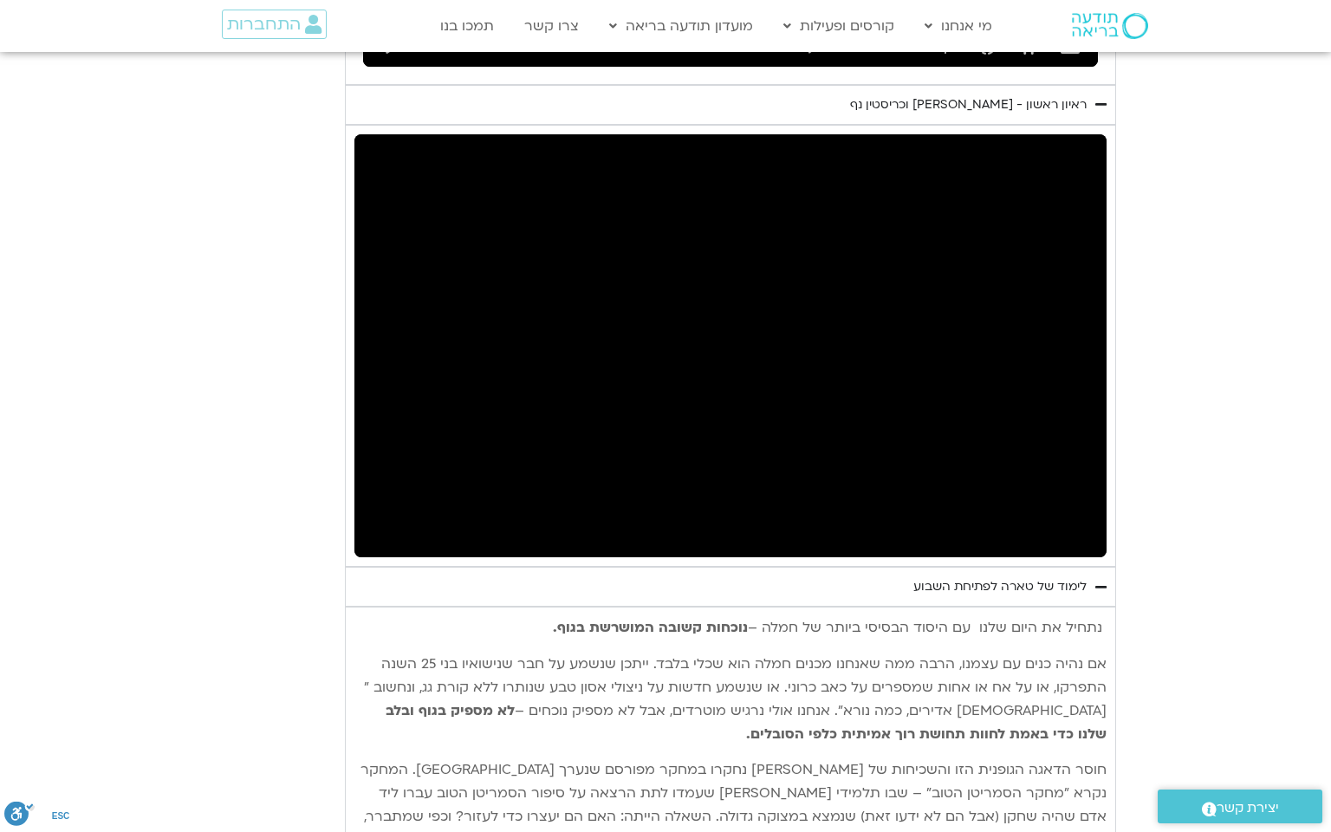
type input "1377.76"
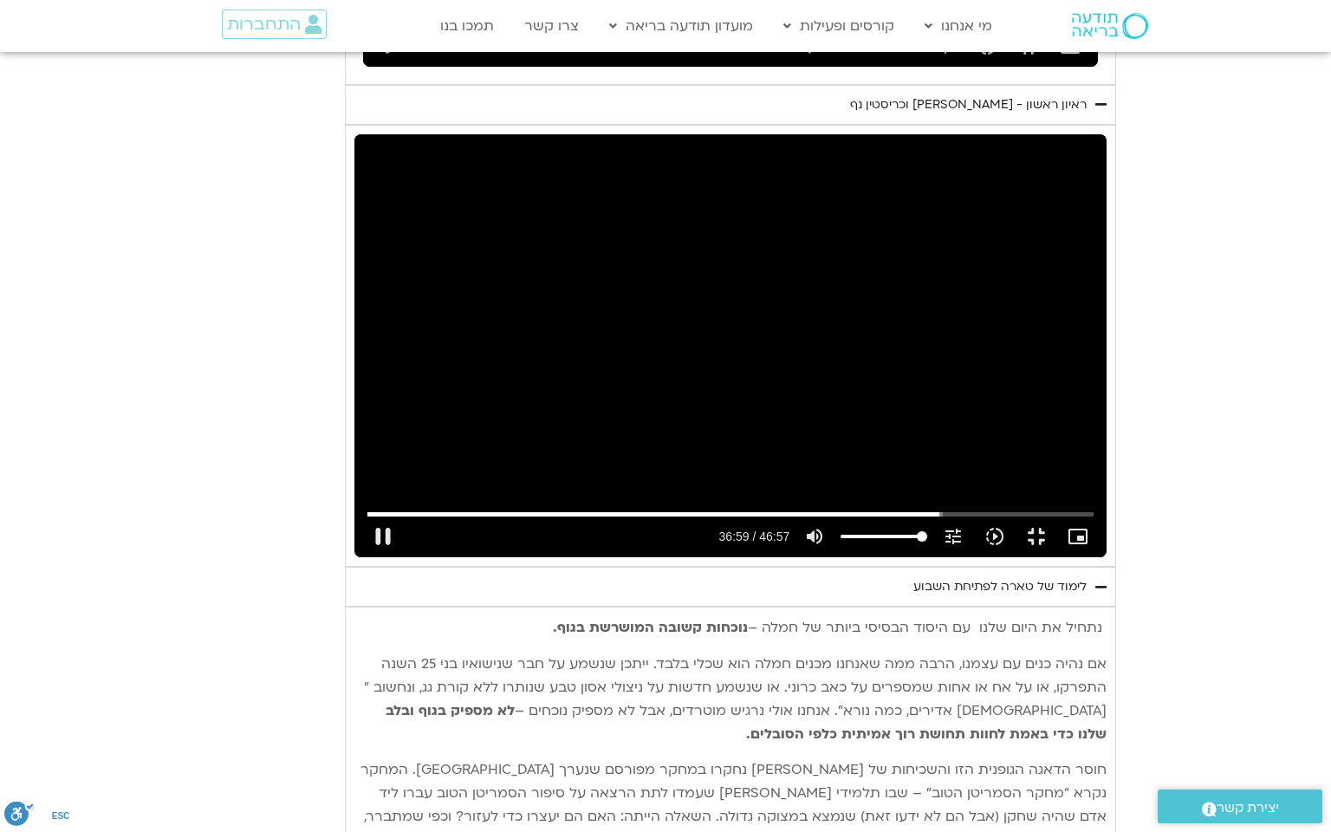
type input "2219.107989"
type input "1377.76"
type input "2219.258487"
type input "1377.76"
type input "2219.393576"
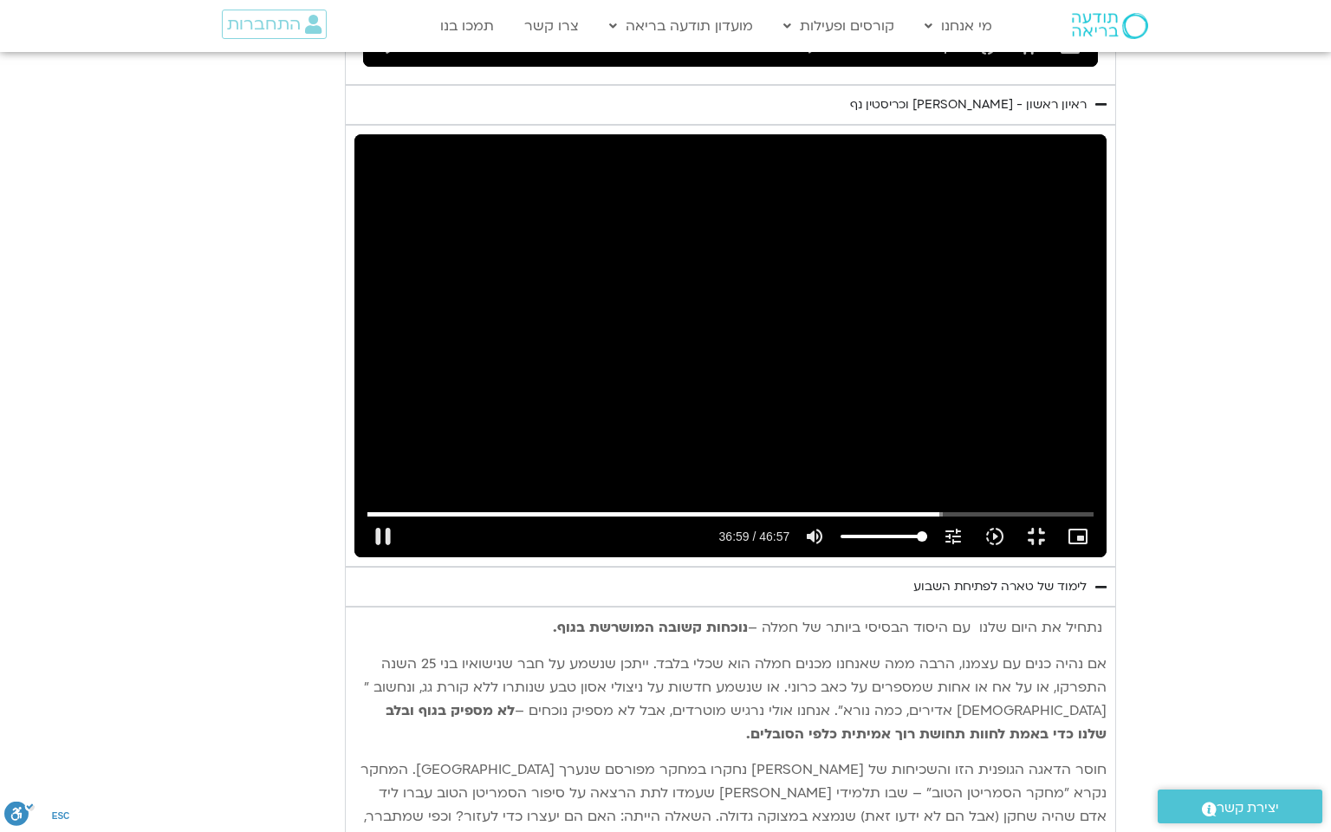
type input "1377.76"
type input "2219.526873"
type input "1377.76"
type input "2219.658275"
type input "1377.76"
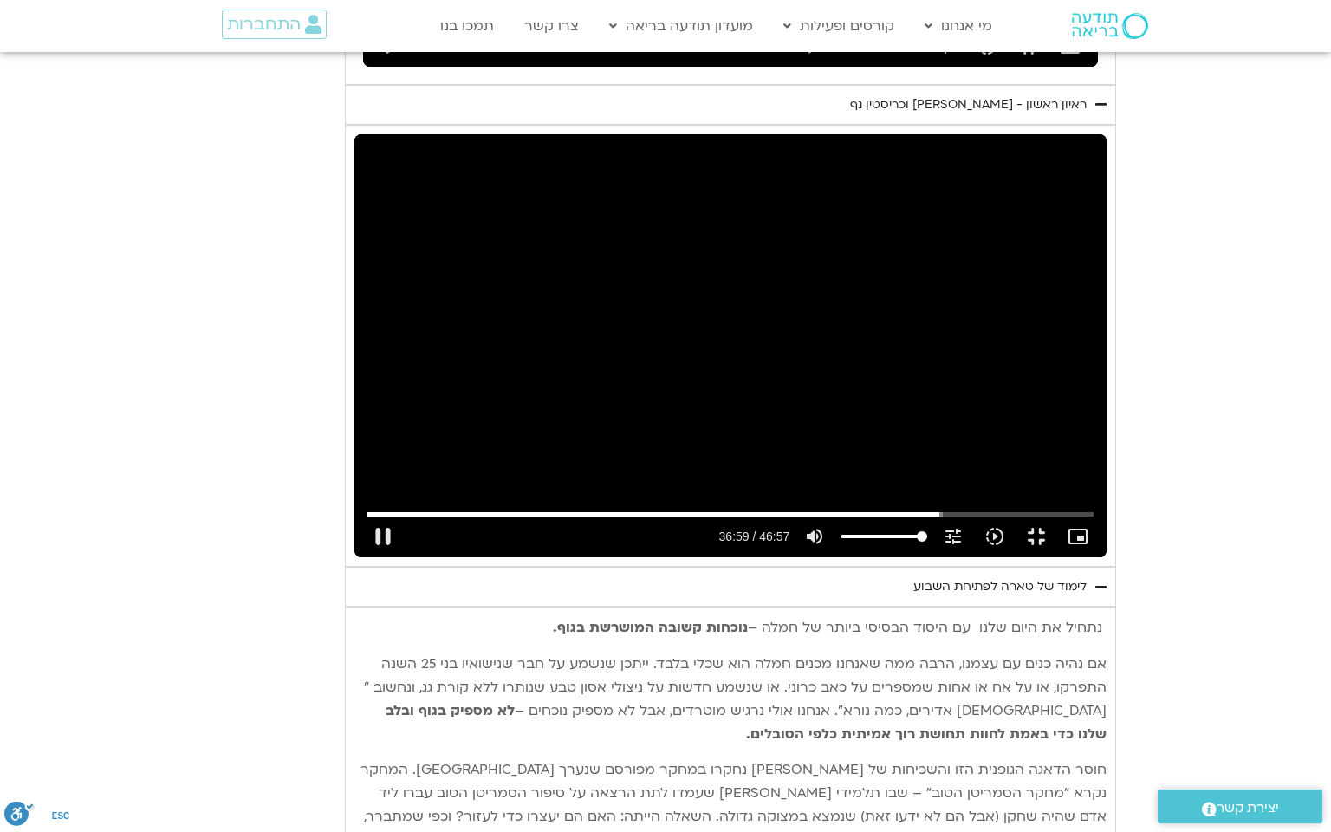
type input "2219.784463"
type input "1377.76"
type input "2219.9076"
type input "1377.76"
type input "2220.058276"
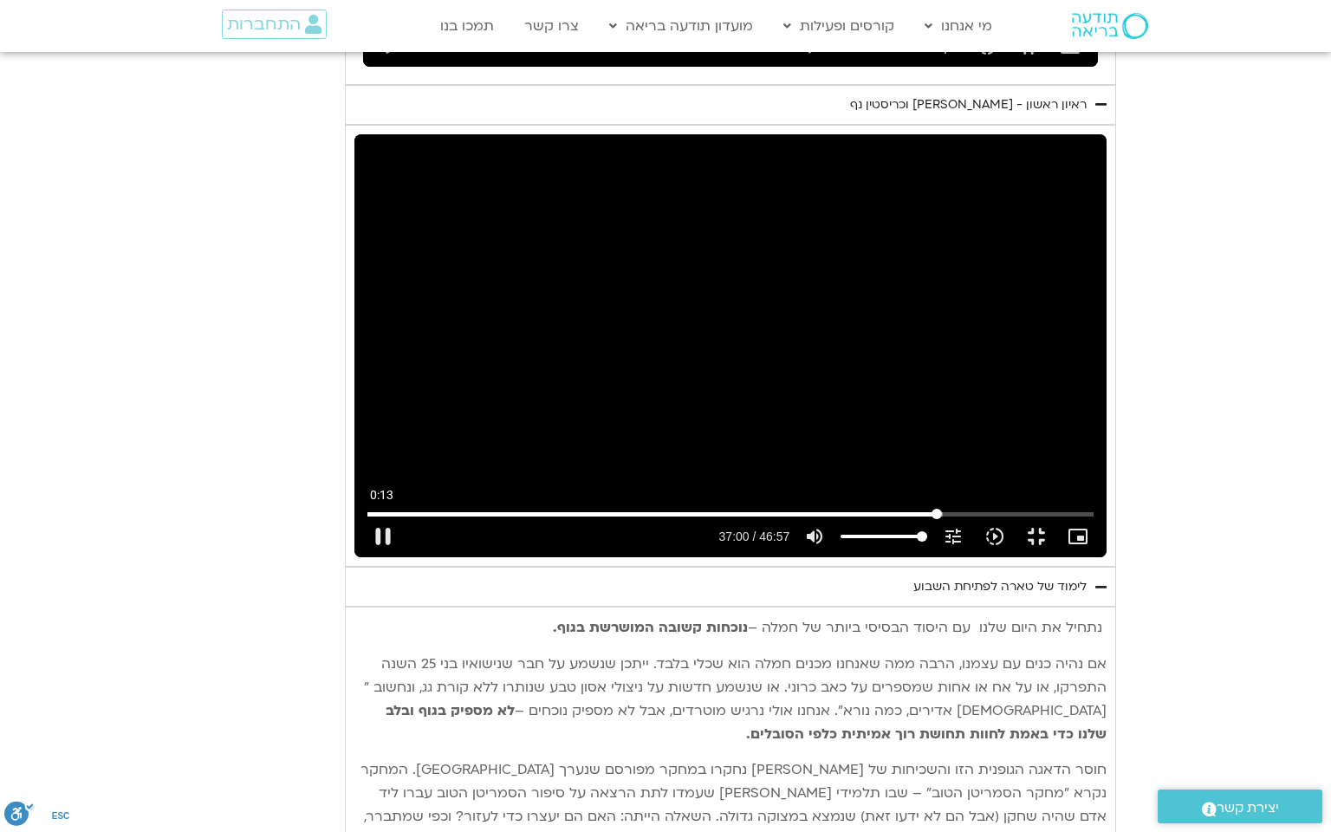
type input "1377.76"
type input "2220.179909"
type input "1377.76"
type input "2220.310012"
type input "1377.76"
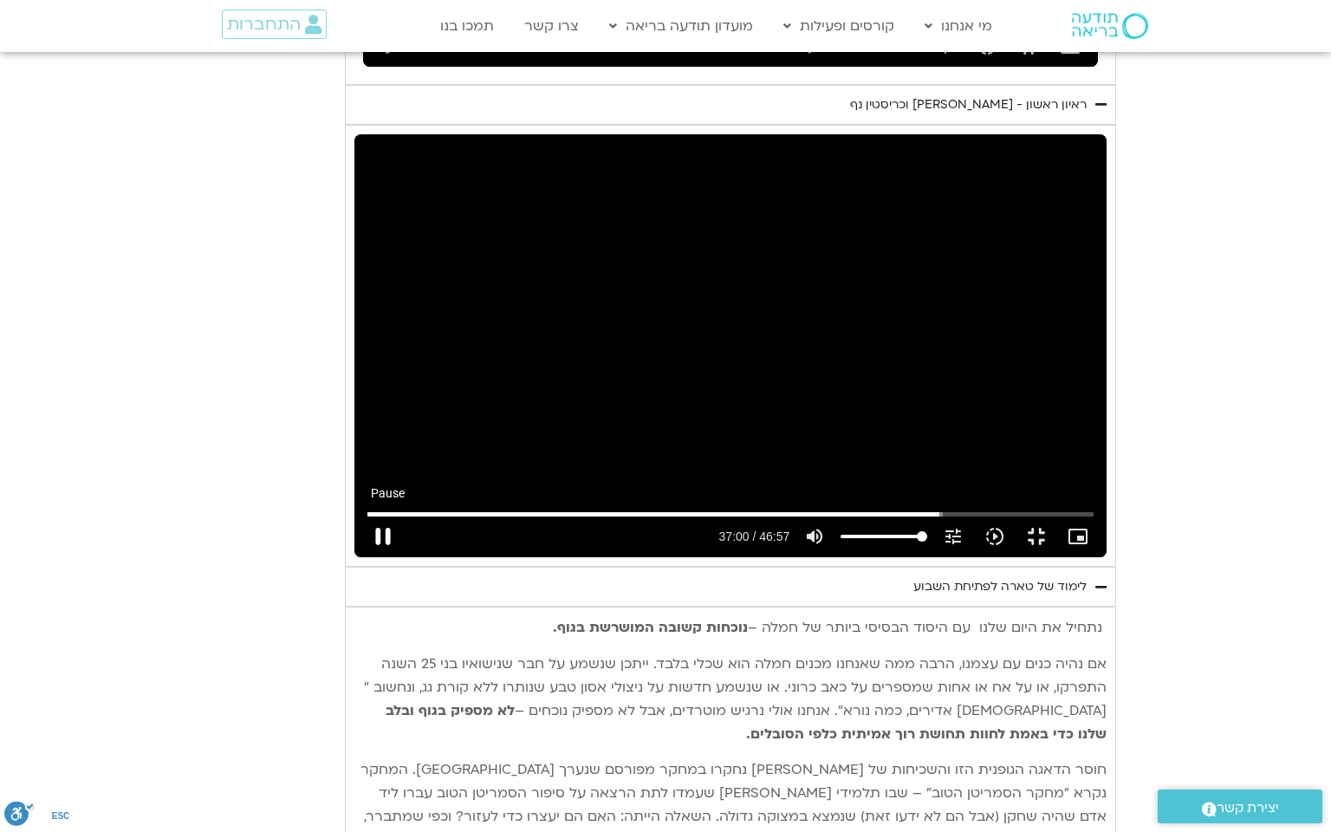
type input "2220.442368"
type input "1377.76"
type input "2220.570851"
type input "1377.76"
type input "2220.697507"
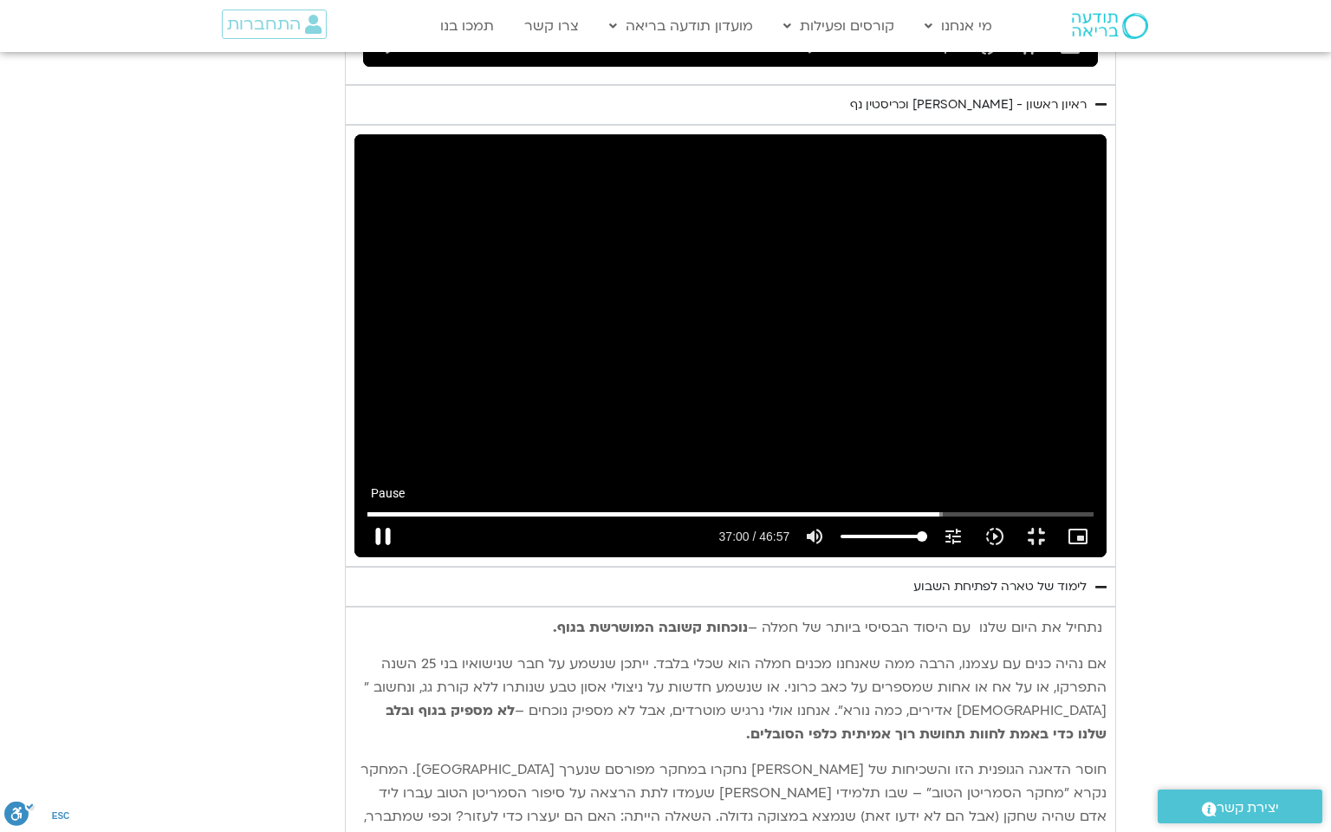
type input "1377.76"
type input "2220.827183"
type input "1377.76"
click at [362, 557] on button "pause" at bounding box center [383, 537] width 42 height 42
type input "2220.902027"
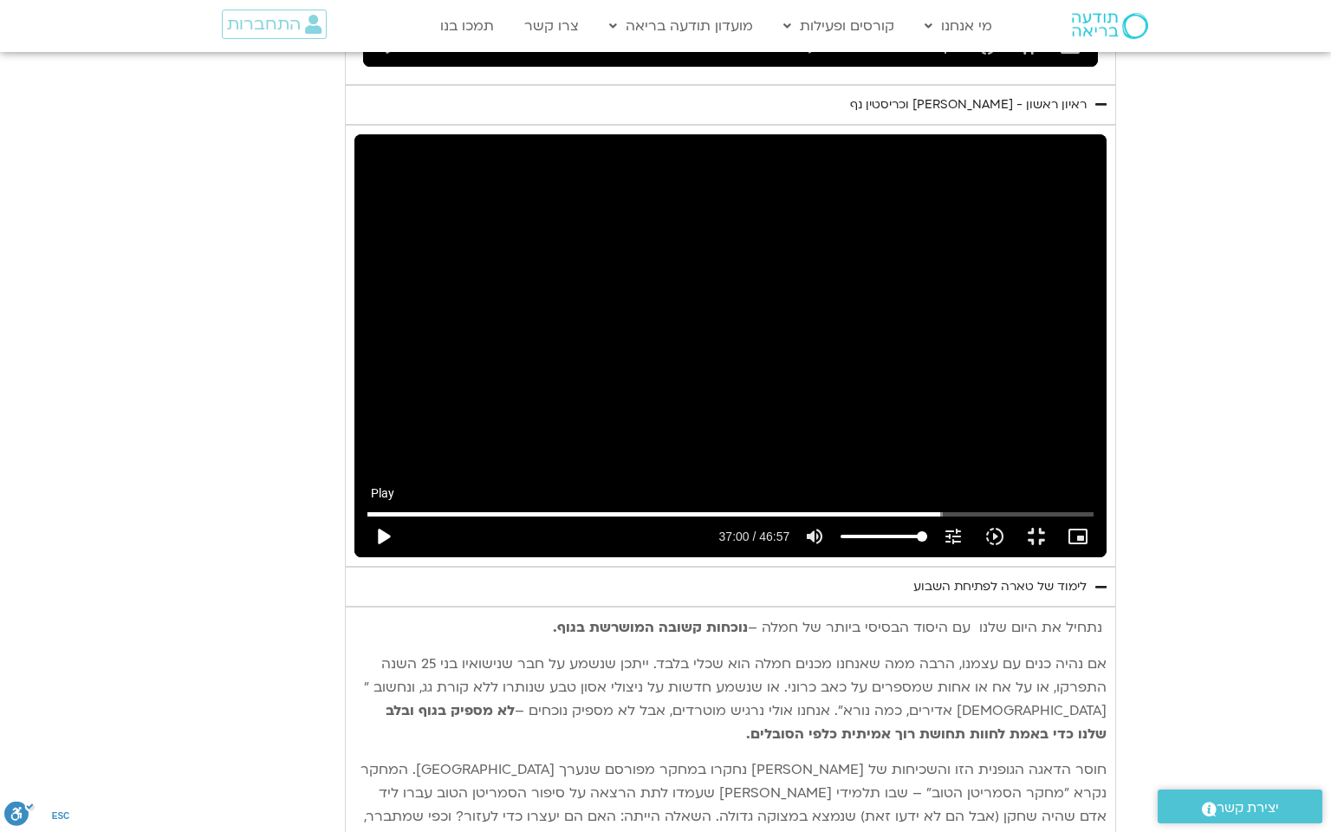
click at [362, 557] on button "play_arrow" at bounding box center [383, 537] width 42 height 42
type input "1377.76"
type input "2220.991781"
type input "1377.76"
type input "2221.092495"
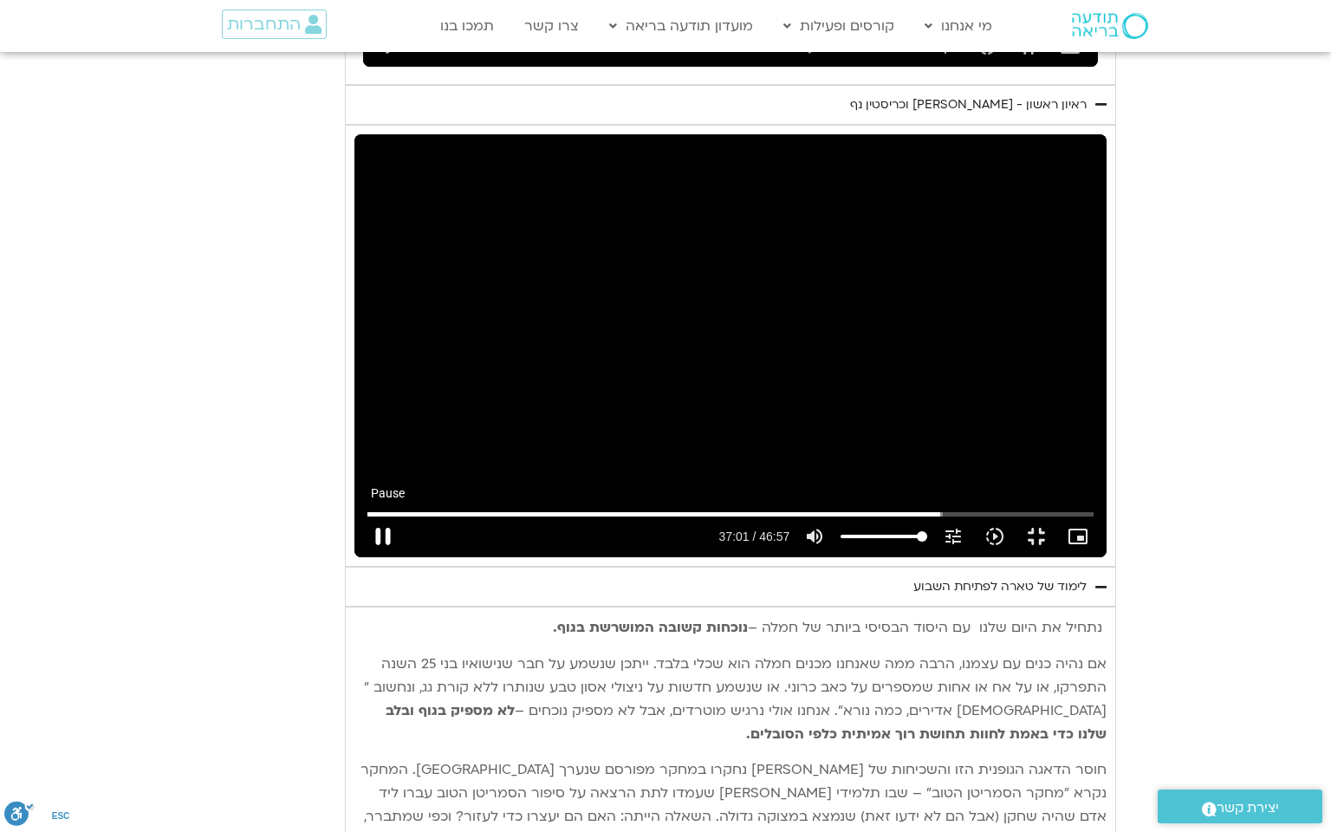
type input "1377.76"
type input "2221.22944"
type input "1377.76"
type input "2221.358649"
type input "1377.76"
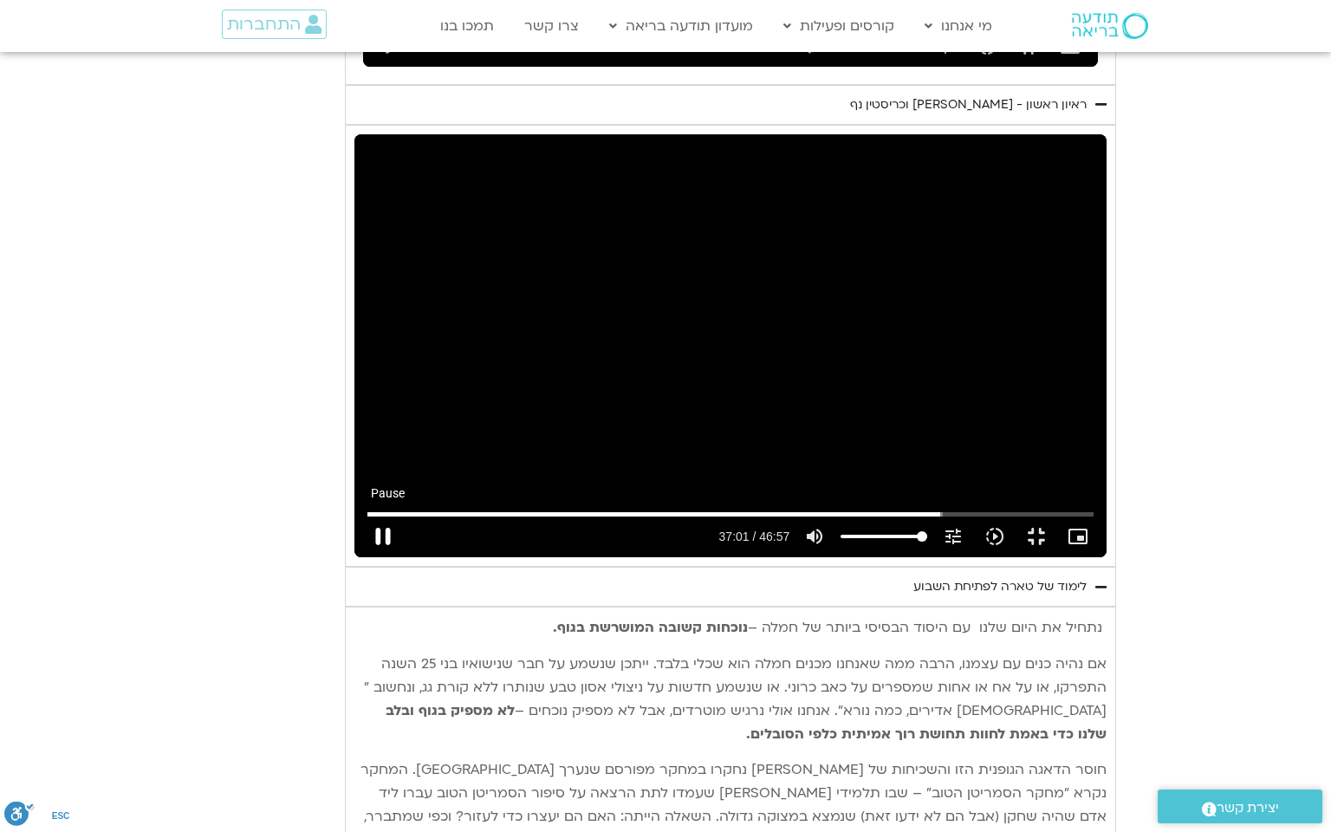
type input "2221.496342"
type input "1377.76"
type input "2221.625537"
type input "1377.76"
type input "2221.764348"
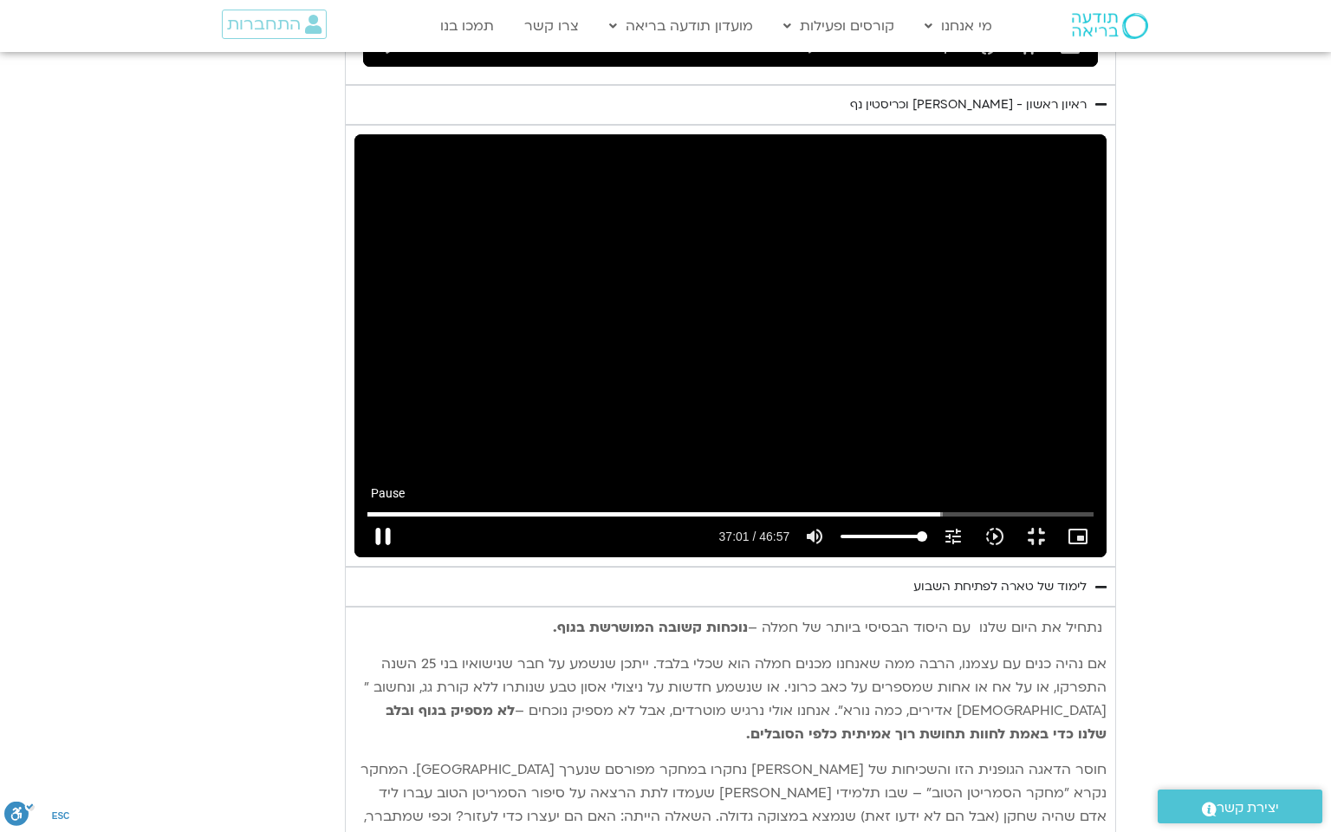
type input "1377.76"
type input "2221.893324"
type input "1377.76"
type input "2222.019977"
type input "1377.76"
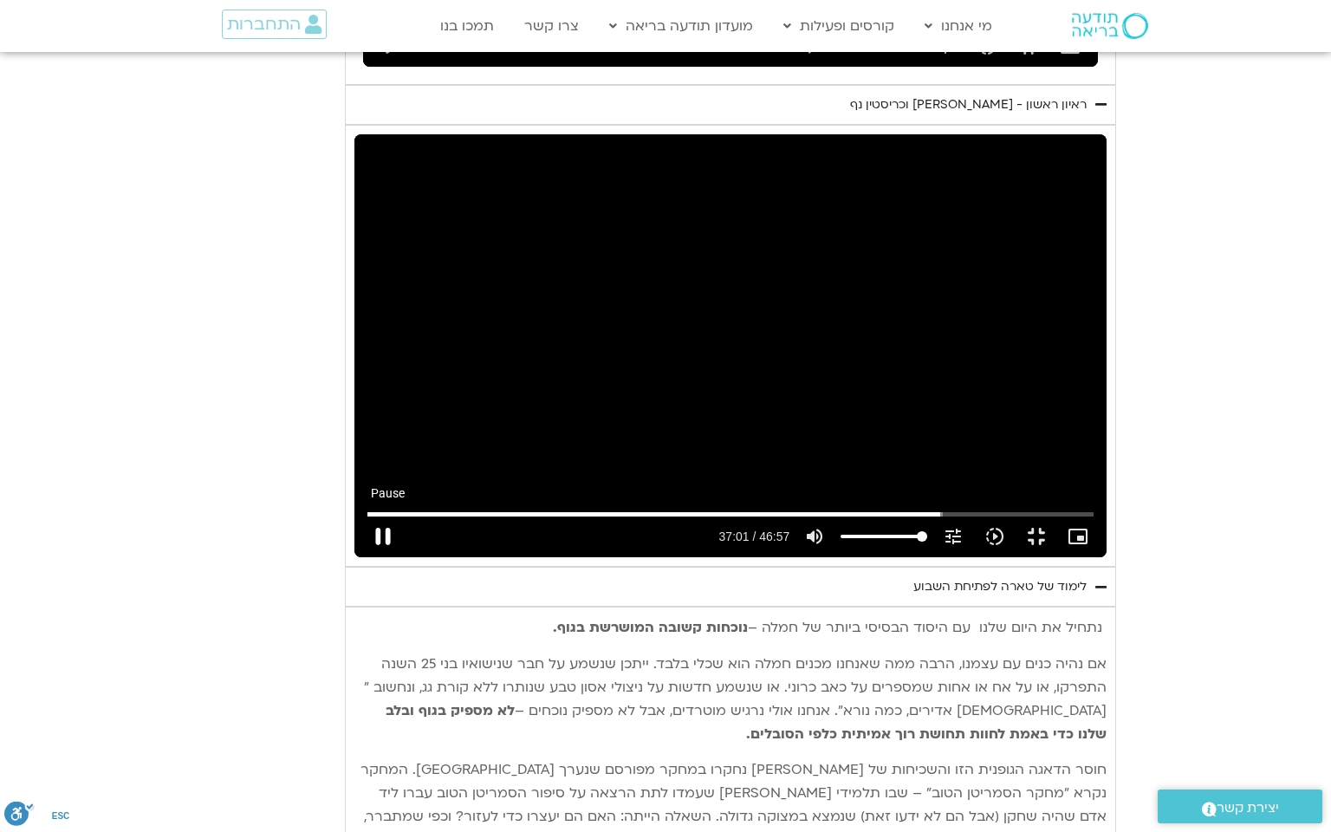
type input "2222.158452"
type input "1377.76"
type input "2222.28512"
type input "1377.76"
type input "2222.420276"
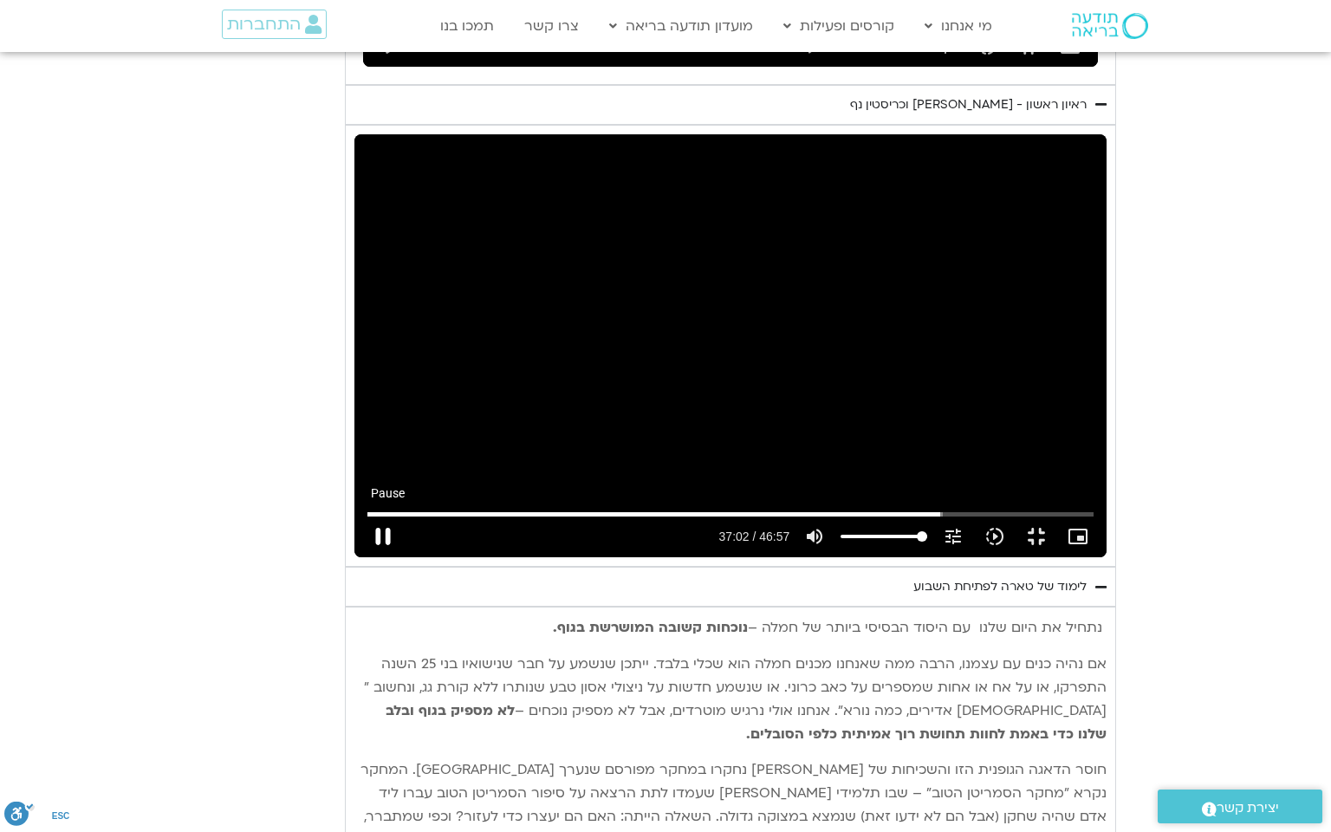
type input "1377.76"
type input "2222.546559"
type input "1377.76"
type input "2222.677609"
type input "1377.76"
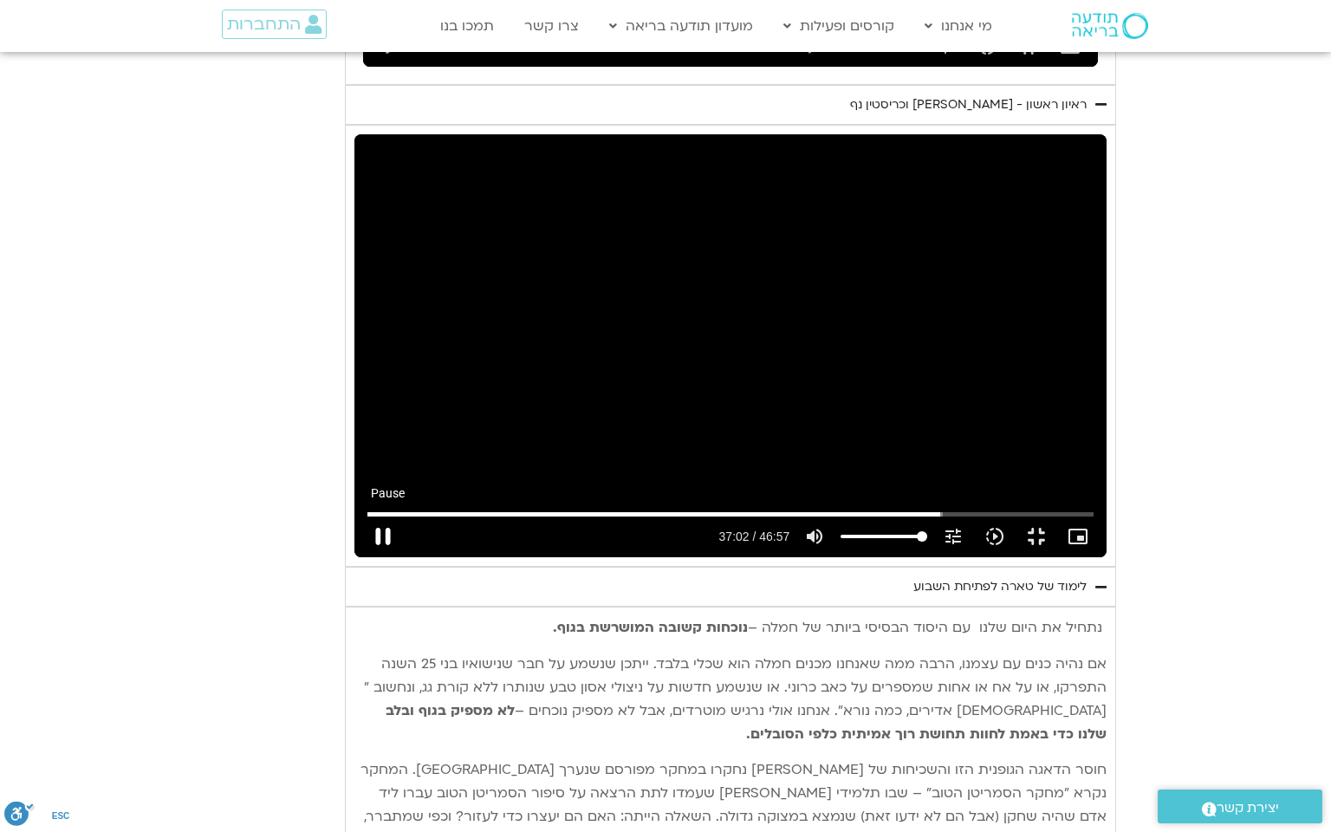
type input "2222.808698"
click at [1052, 519] on input "Seek" at bounding box center [731, 514] width 727 height 10
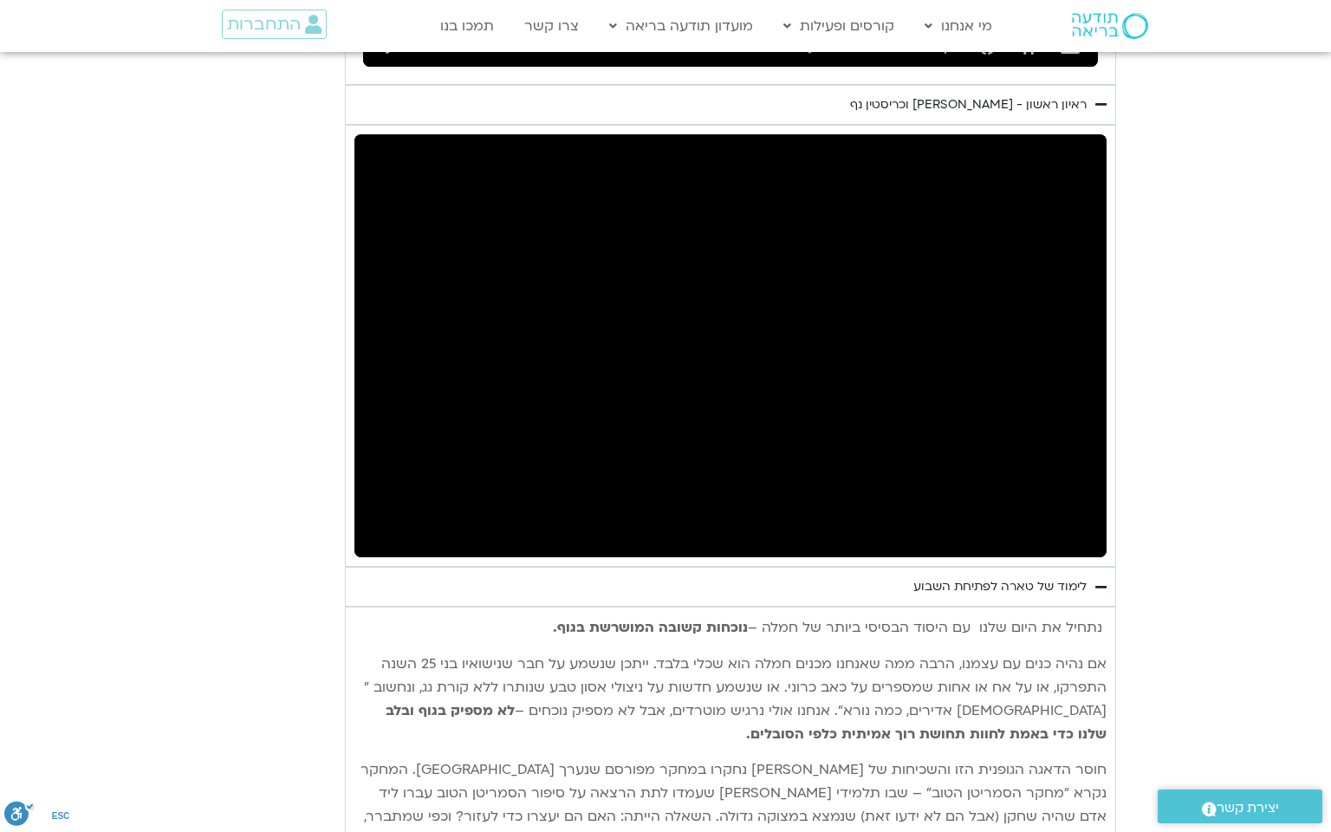
click at [362, 557] on button "pause" at bounding box center [383, 537] width 42 height 42
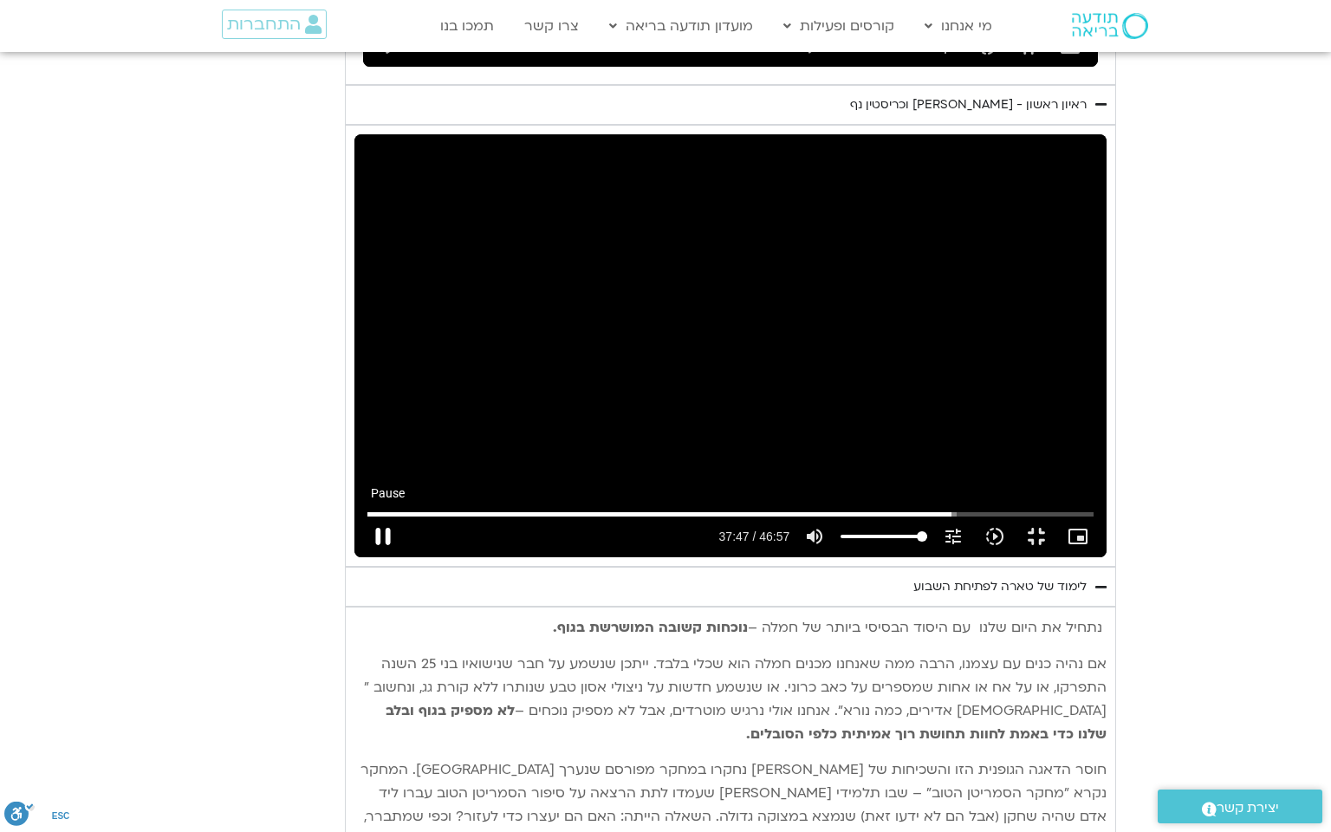
click at [362, 557] on button "pause" at bounding box center [383, 537] width 42 height 42
click at [362, 557] on button "play_arrow" at bounding box center [383, 537] width 42 height 42
click at [1053, 519] on input "Seek" at bounding box center [731, 514] width 727 height 10
click at [362, 557] on button "pause" at bounding box center [383, 537] width 42 height 42
click at [1047, 519] on input "Seek" at bounding box center [731, 514] width 727 height 10
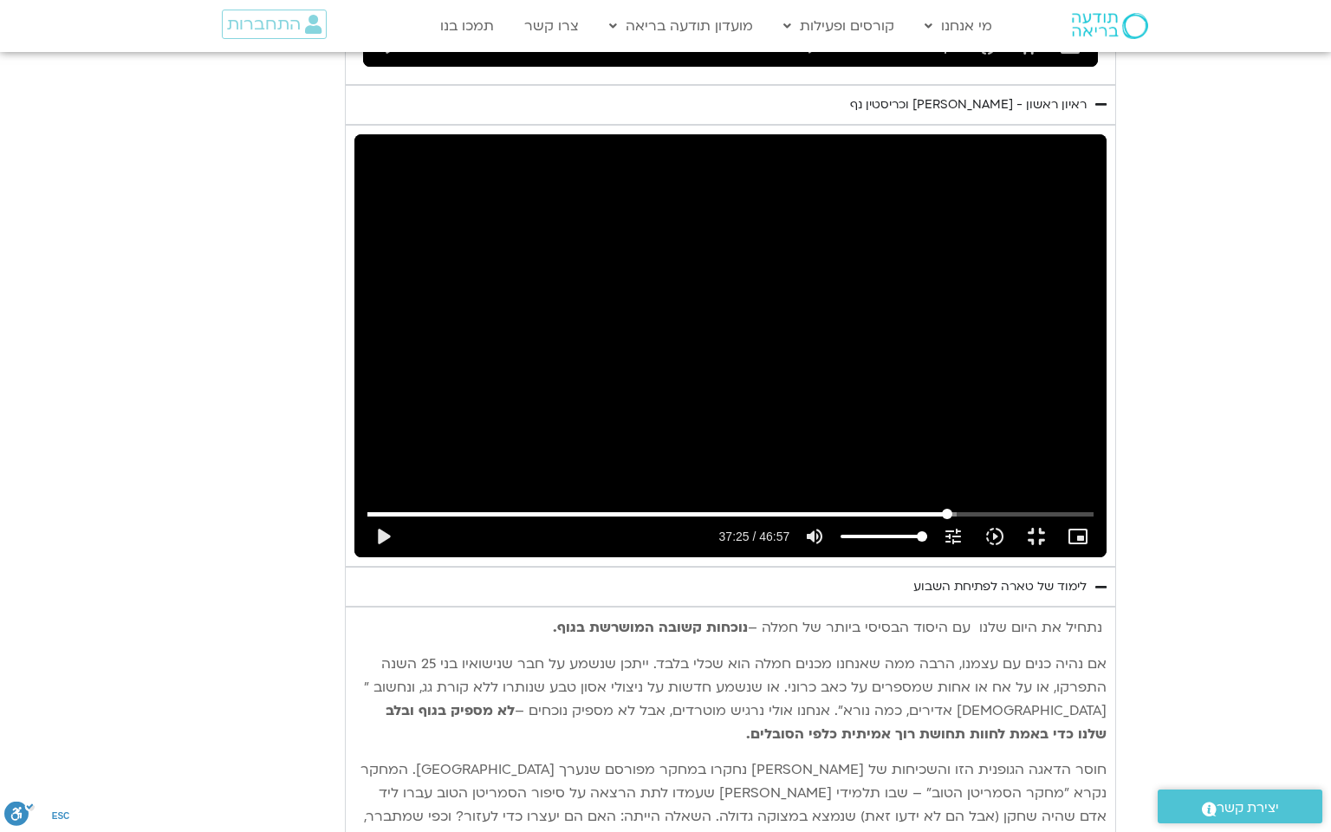
click at [1054, 519] on input "Seek" at bounding box center [731, 514] width 727 height 10
click at [362, 557] on button "play_arrow" at bounding box center [383, 537] width 42 height 42
click at [362, 557] on button "pause" at bounding box center [383, 537] width 42 height 42
click at [362, 557] on button "play_arrow" at bounding box center [383, 537] width 42 height 42
click at [362, 557] on button "pause" at bounding box center [383, 537] width 42 height 42
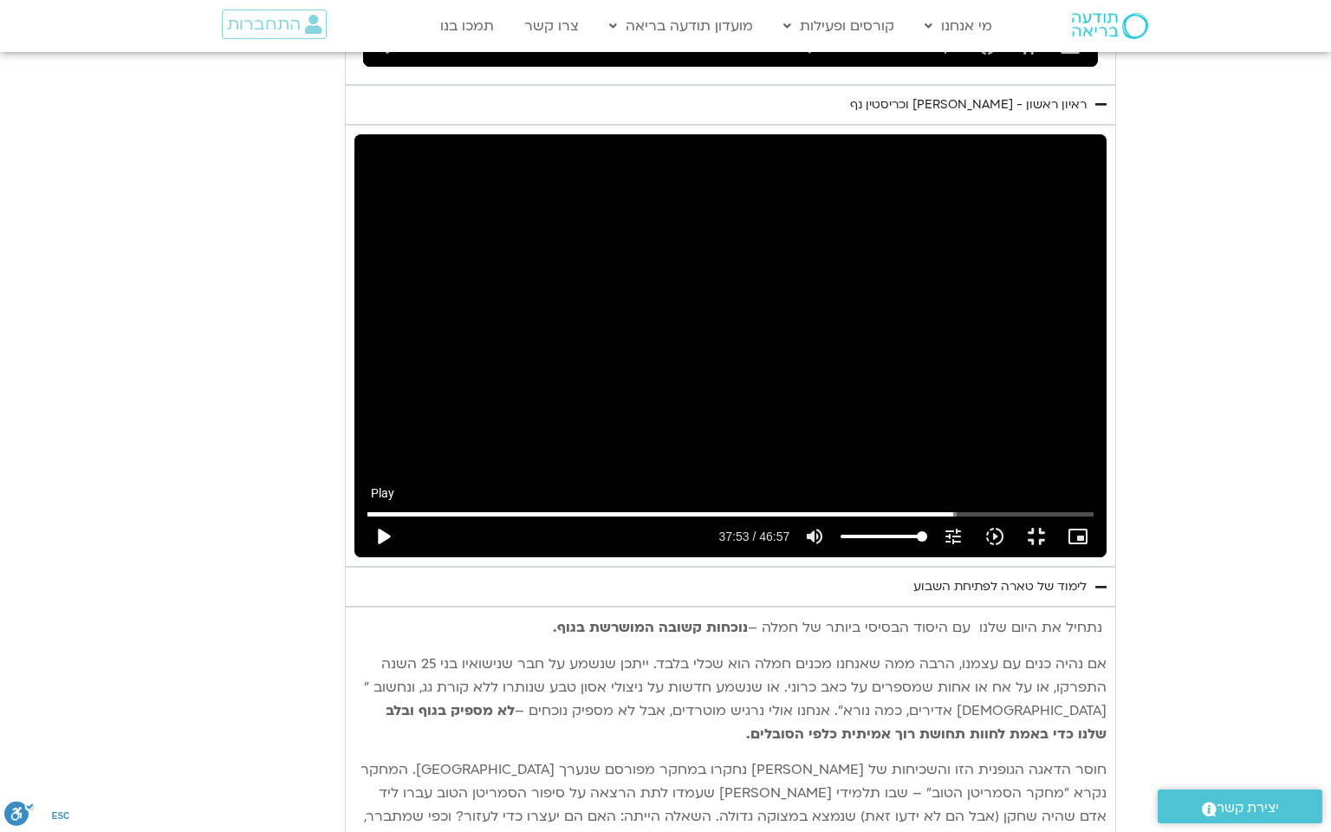
click at [362, 557] on button "play_arrow" at bounding box center [383, 537] width 42 height 42
click at [1058, 519] on input "Seek" at bounding box center [731, 514] width 727 height 10
click at [362, 557] on button "pause" at bounding box center [383, 537] width 42 height 42
click at [362, 557] on button "play_arrow" at bounding box center [383, 537] width 42 height 42
click at [362, 557] on button "pause" at bounding box center [383, 537] width 42 height 42
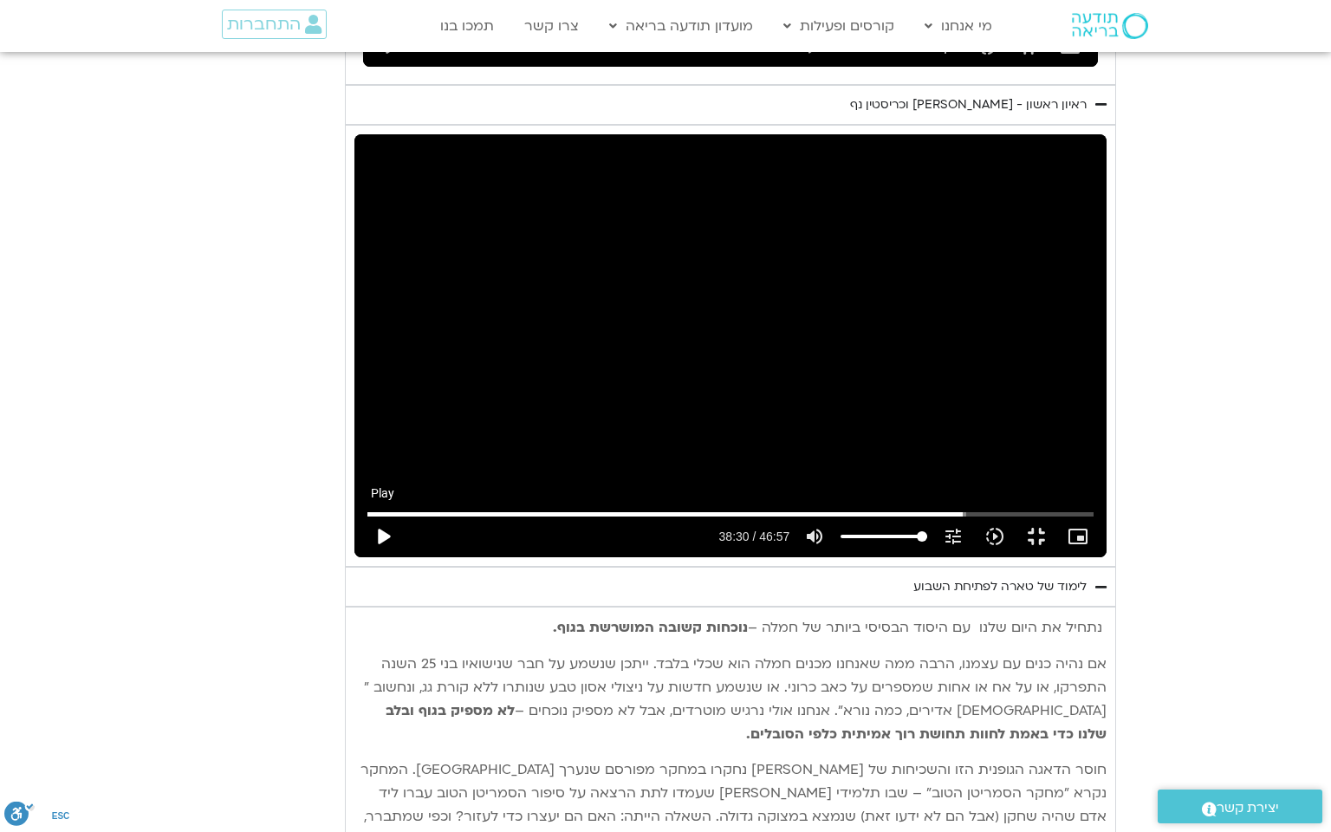
click at [362, 557] on button "play_arrow" at bounding box center [383, 537] width 42 height 42
click at [1095, 519] on input "Seek" at bounding box center [731, 514] width 727 height 10
click at [362, 557] on button "pause" at bounding box center [383, 537] width 42 height 42
